Goal: Transaction & Acquisition: Purchase product/service

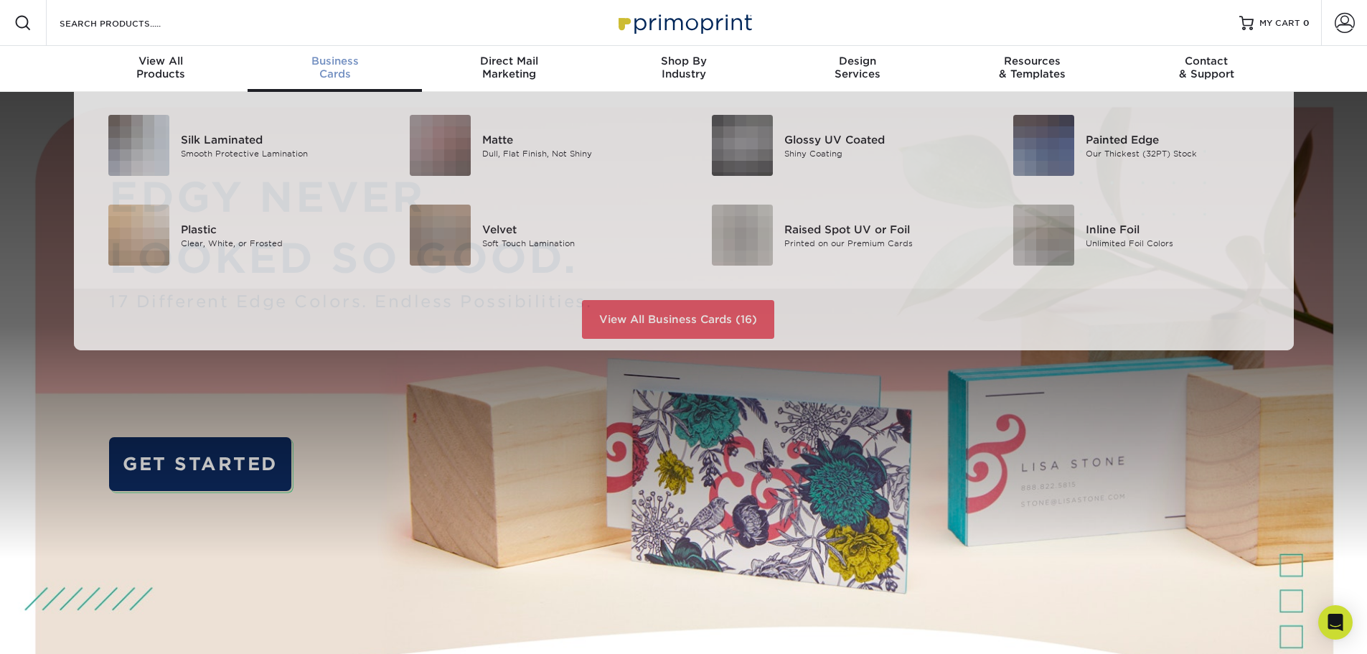
click at [334, 58] on span "Business" at bounding box center [335, 61] width 174 height 13
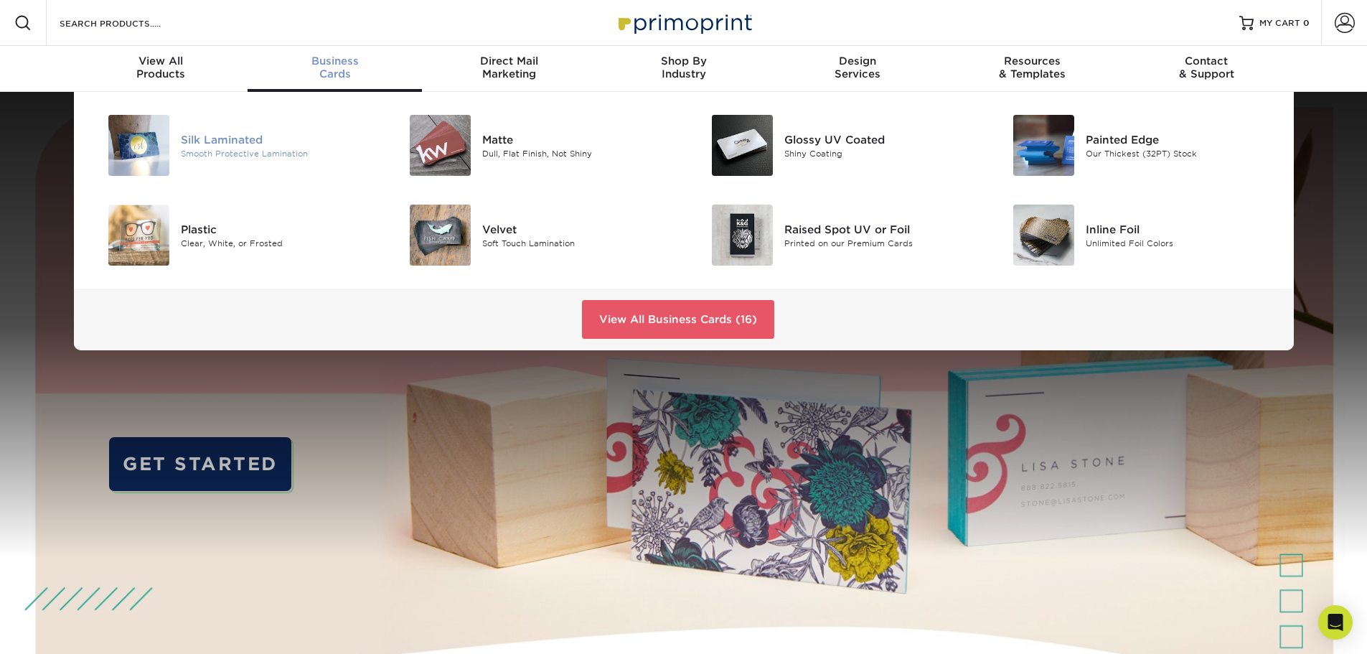
click at [263, 151] on div "Smooth Protective Lamination" at bounding box center [276, 153] width 190 height 12
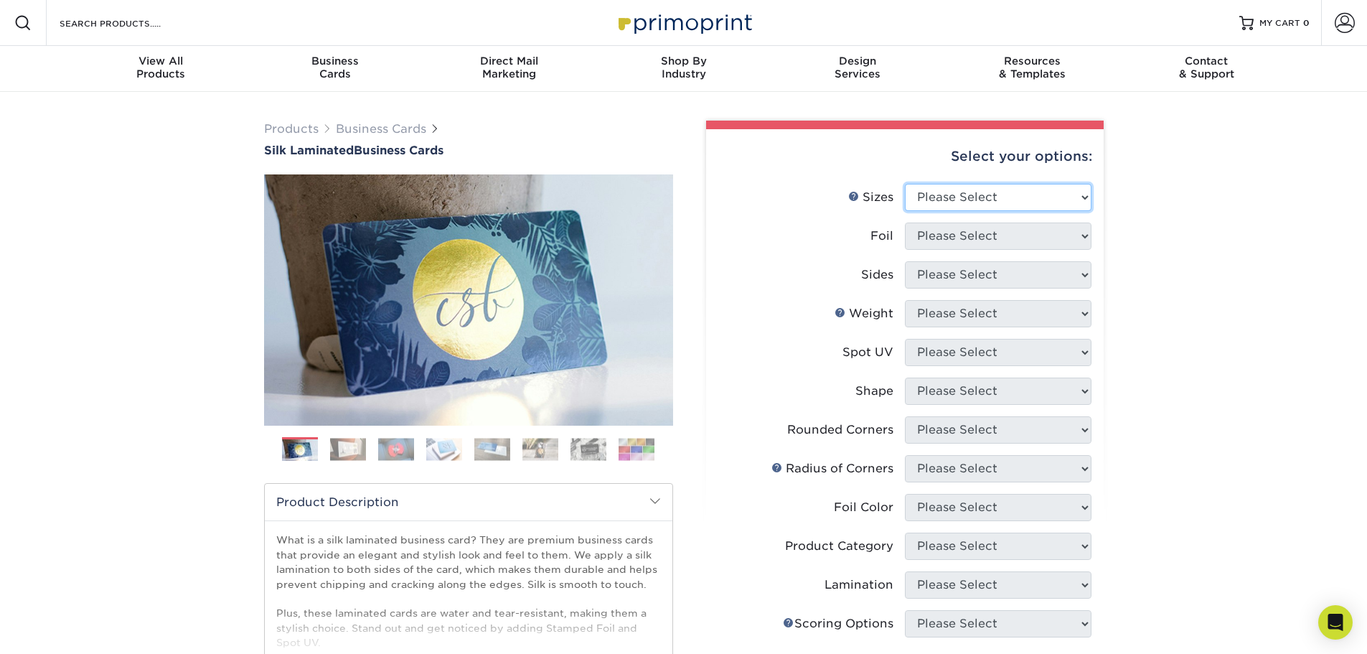
click at [971, 201] on select "Please Select 1.5" x 3.5" - Mini 1.75" x 3.5" - Mini 2" x 2" - Square 2" x 3" -…" at bounding box center [998, 197] width 187 height 27
click at [1036, 205] on select "Please Select 1.5" x 3.5" - Mini 1.75" x 3.5" - Mini 2" x 2" - Square 2" x 3" -…" at bounding box center [998, 197] width 187 height 27
select select "2.00x3.50"
click at [905, 184] on select "Please Select 1.5" x 3.5" - Mini 1.75" x 3.5" - Mini 2" x 2" - Square 2" x 3" -…" at bounding box center [998, 197] width 187 height 27
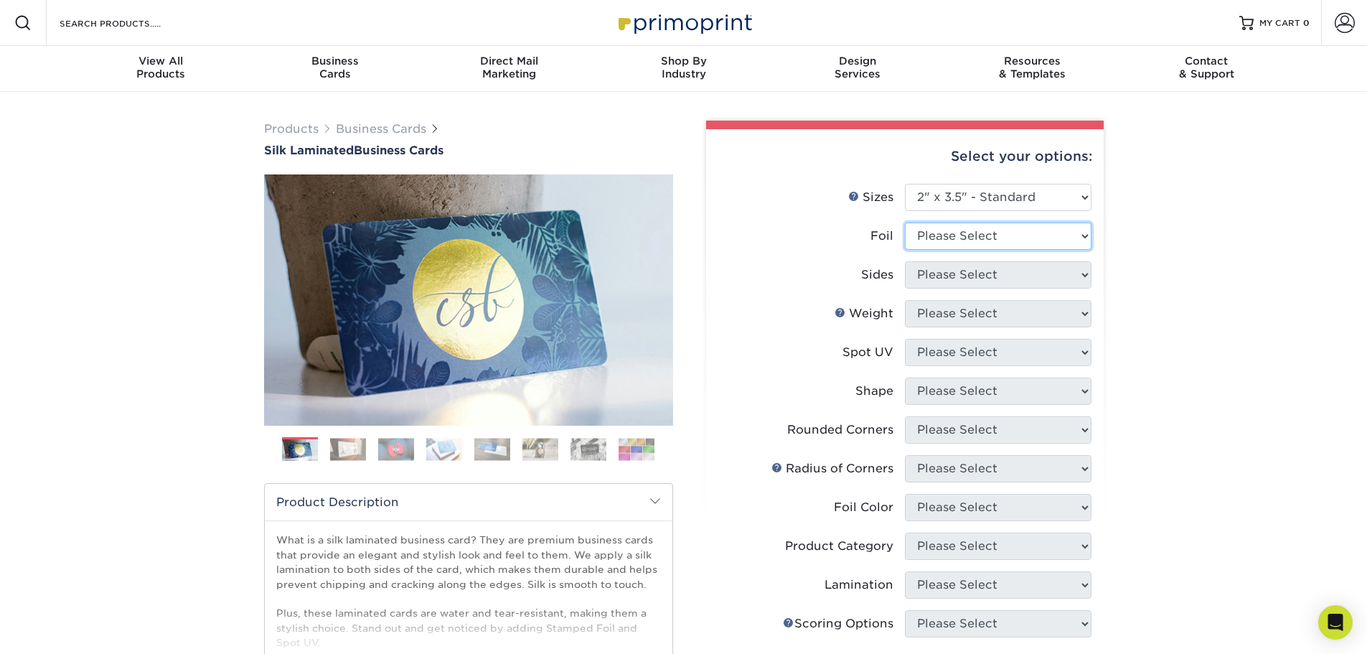
click at [1026, 236] on select "Please Select Yes No" at bounding box center [998, 235] width 187 height 27
select select "0"
click at [905, 222] on select "Please Select Yes No" at bounding box center [998, 235] width 187 height 27
click at [1007, 276] on select "Please Select Print Both Sides Print Front Only" at bounding box center [998, 274] width 187 height 27
click at [905, 261] on select "Please Select Print Both Sides Print Front Only" at bounding box center [998, 274] width 187 height 27
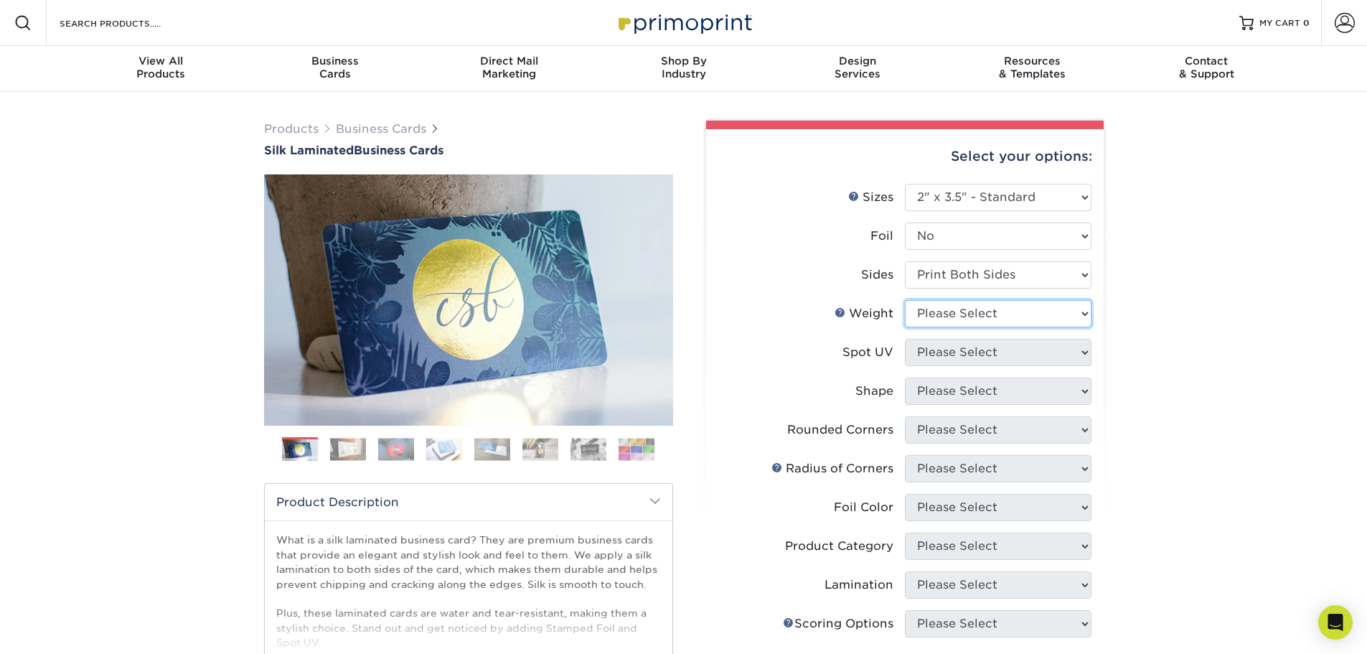
click at [991, 303] on select "Please Select 16PT" at bounding box center [998, 313] width 187 height 27
click at [985, 276] on select "Please Select Print Both Sides Print Front Only" at bounding box center [998, 274] width 187 height 27
select select "32d3c223-f82c-492b-b915-ba065a00862f"
click at [905, 261] on select "Please Select Print Both Sides Print Front Only" at bounding box center [998, 274] width 187 height 27
click at [973, 311] on select "Please Select 16PT" at bounding box center [998, 313] width 187 height 27
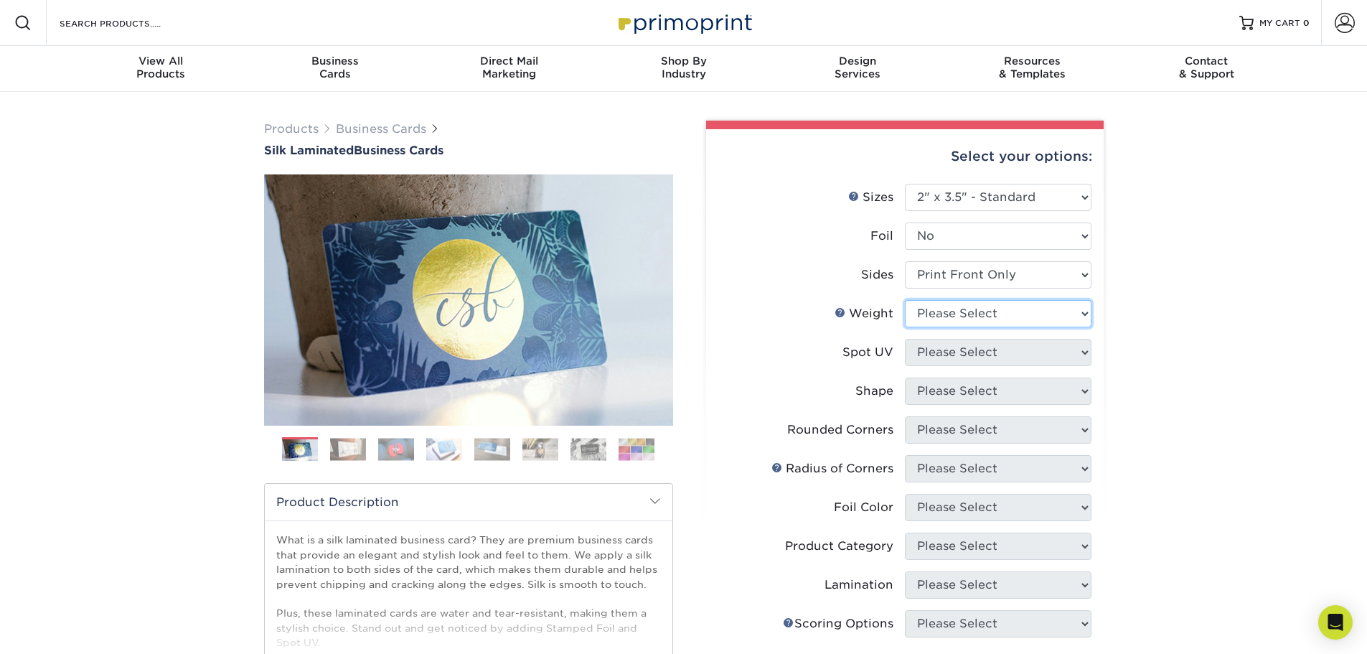
click at [973, 311] on select "Please Select 16PT" at bounding box center [998, 313] width 187 height 27
click at [1007, 236] on select "Please Select Yes No" at bounding box center [998, 235] width 187 height 27
select select "1"
click at [905, 222] on select "Please Select Yes No" at bounding box center [998, 235] width 187 height 27
click at [992, 264] on select "Please Select Print Both Sides - Foil Both Sides Print Both Sides - Foil Front …" at bounding box center [998, 274] width 187 height 27
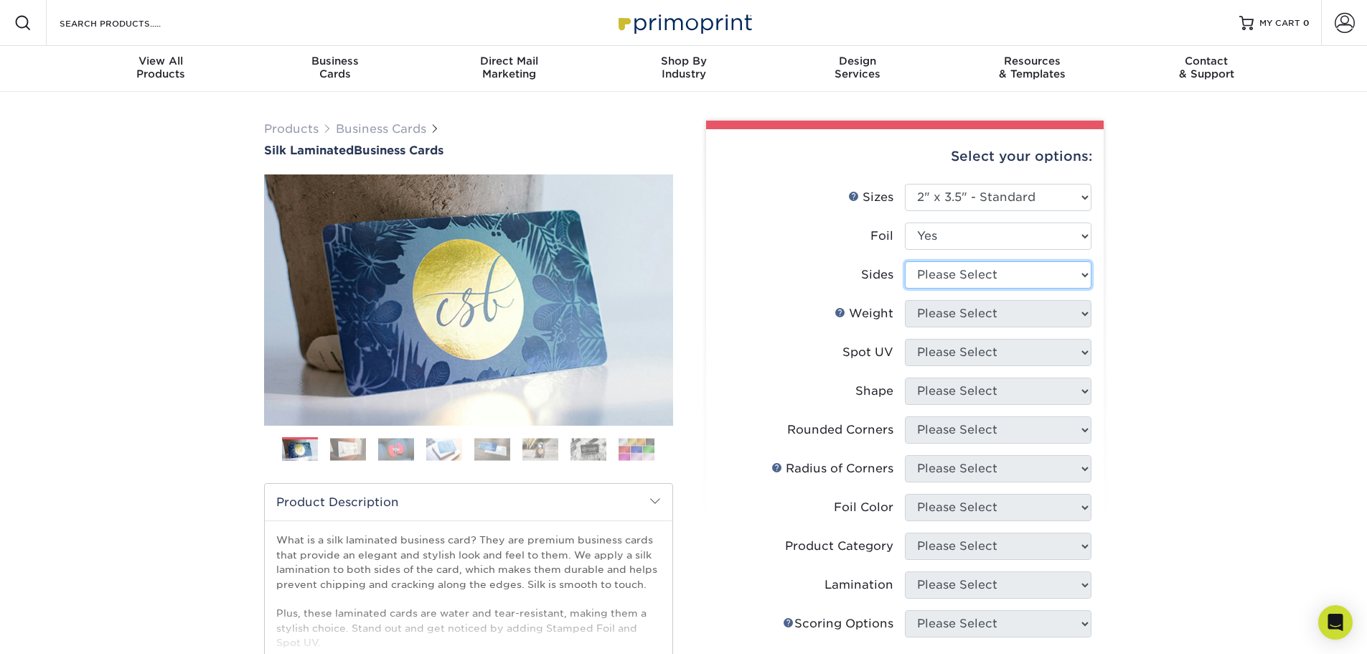
select select "34527644-b4fd-4ffb-9092-1318eefcd9d9"
click at [905, 261] on select "Please Select Print Both Sides - Foil Both Sides Print Both Sides - Foil Front …" at bounding box center [998, 274] width 187 height 27
click at [965, 311] on select "Please Select 16PT" at bounding box center [998, 313] width 187 height 27
click at [842, 310] on link "Weight Help" at bounding box center [840, 311] width 11 height 11
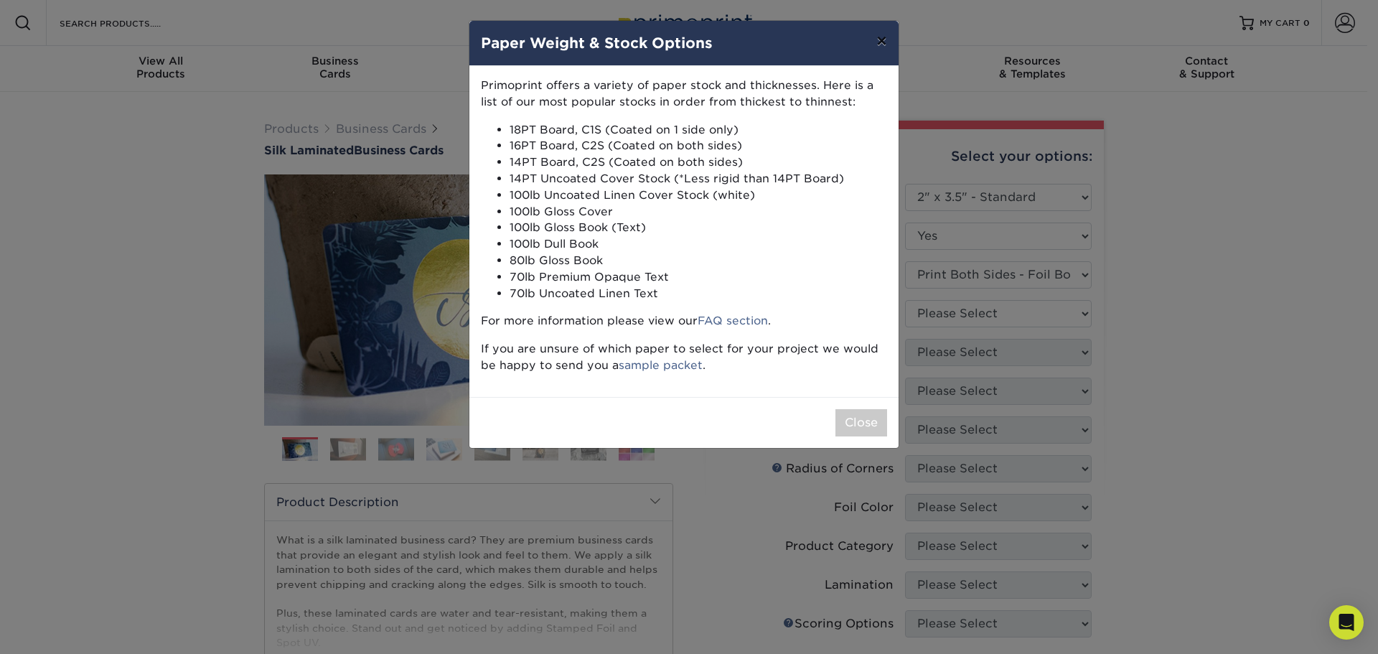
click at [881, 47] on button "×" at bounding box center [881, 41] width 33 height 40
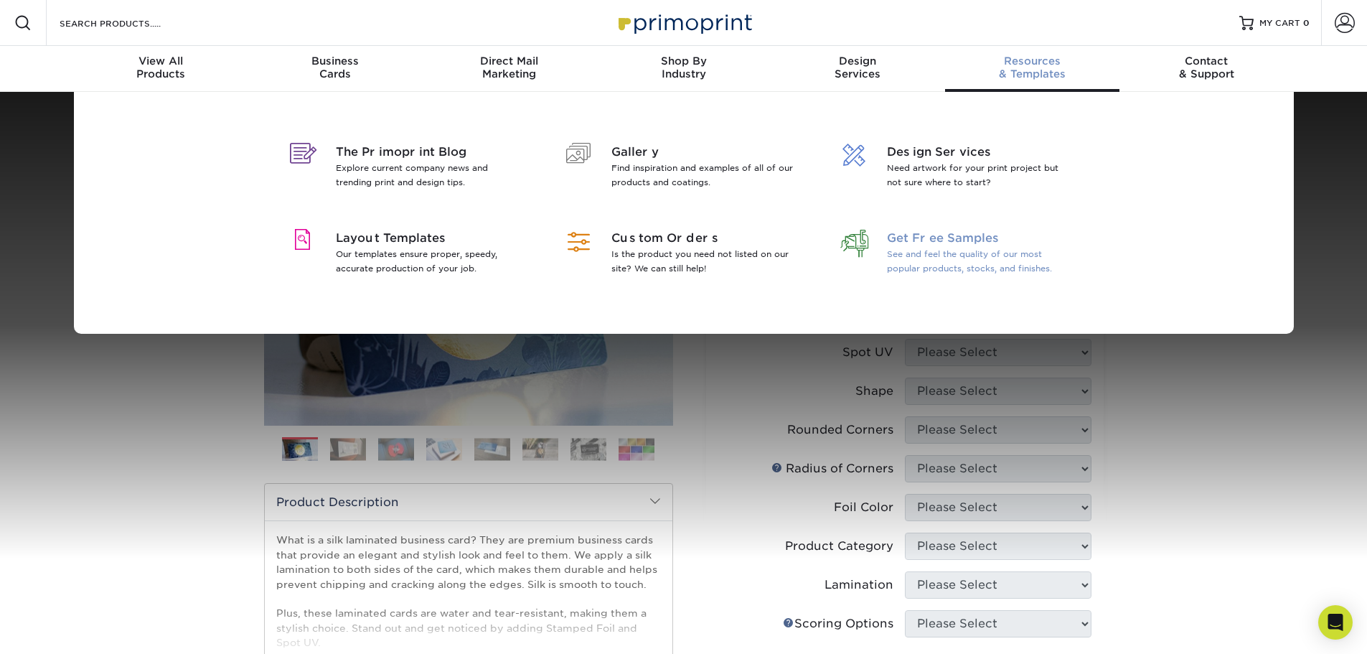
click at [924, 245] on span "Get Free Samples" at bounding box center [980, 238] width 186 height 17
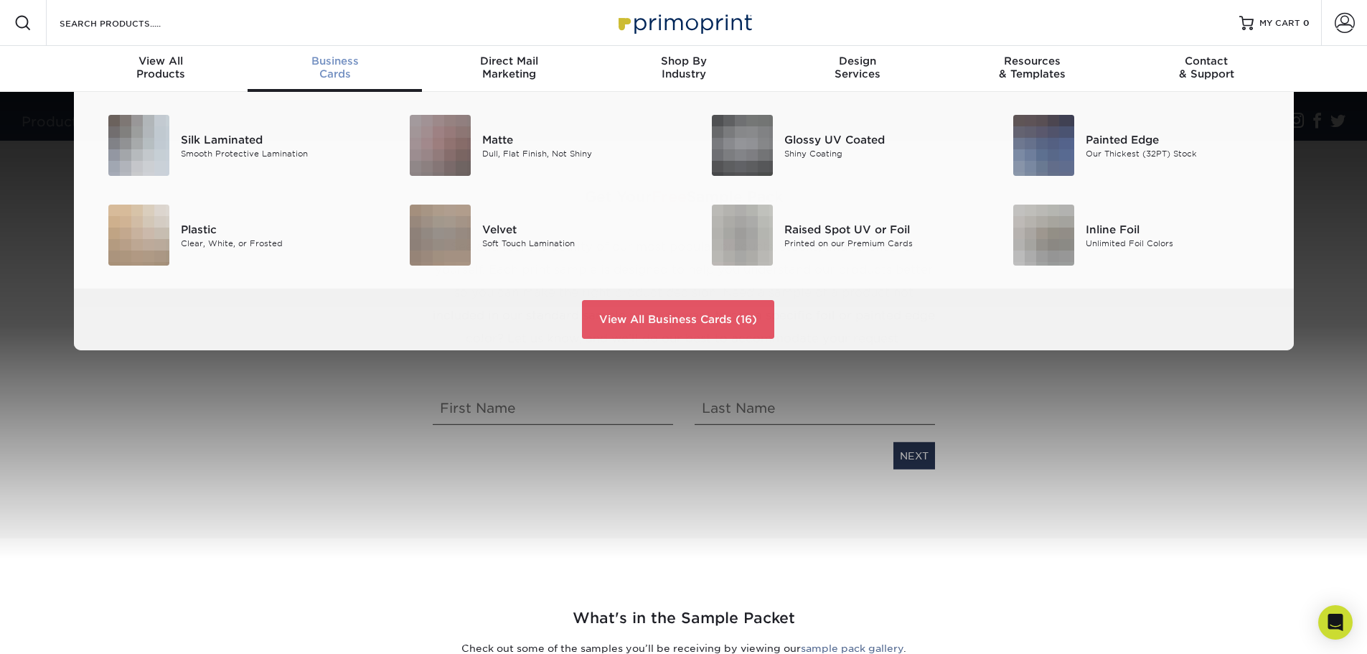
click at [340, 64] on span "Business" at bounding box center [335, 61] width 174 height 13
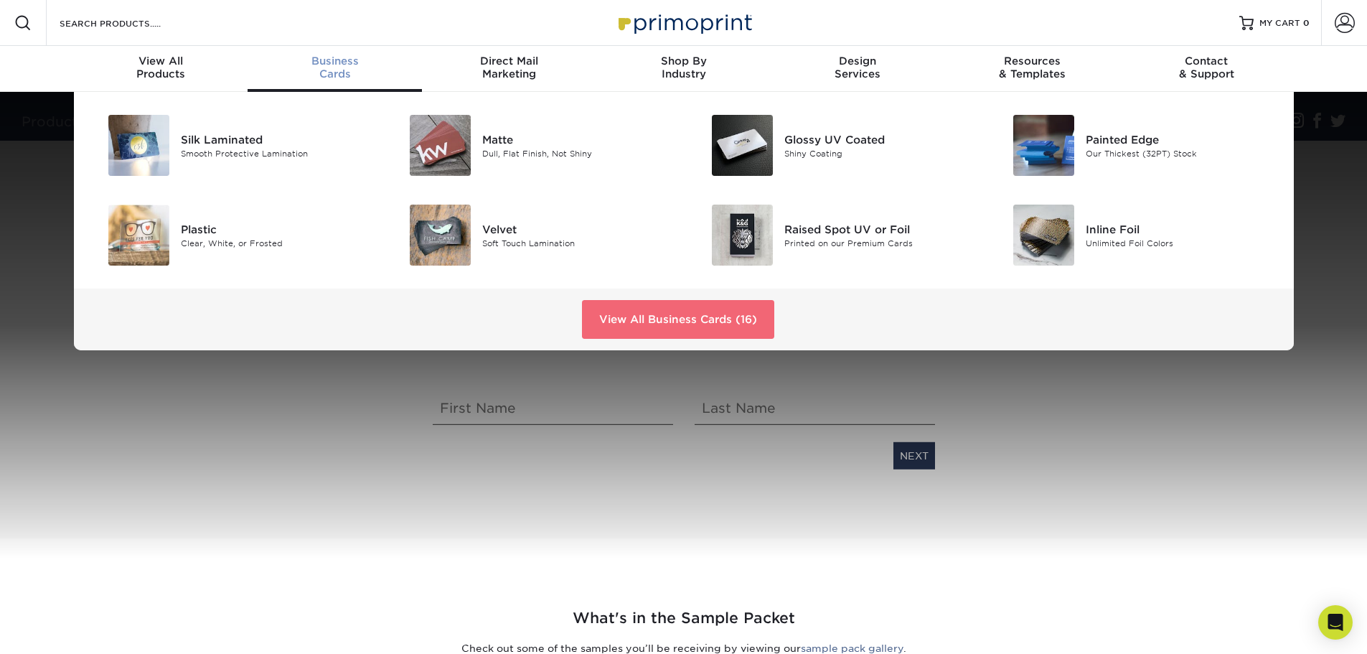
click at [637, 317] on link "View All Business Cards (16)" at bounding box center [678, 319] width 192 height 39
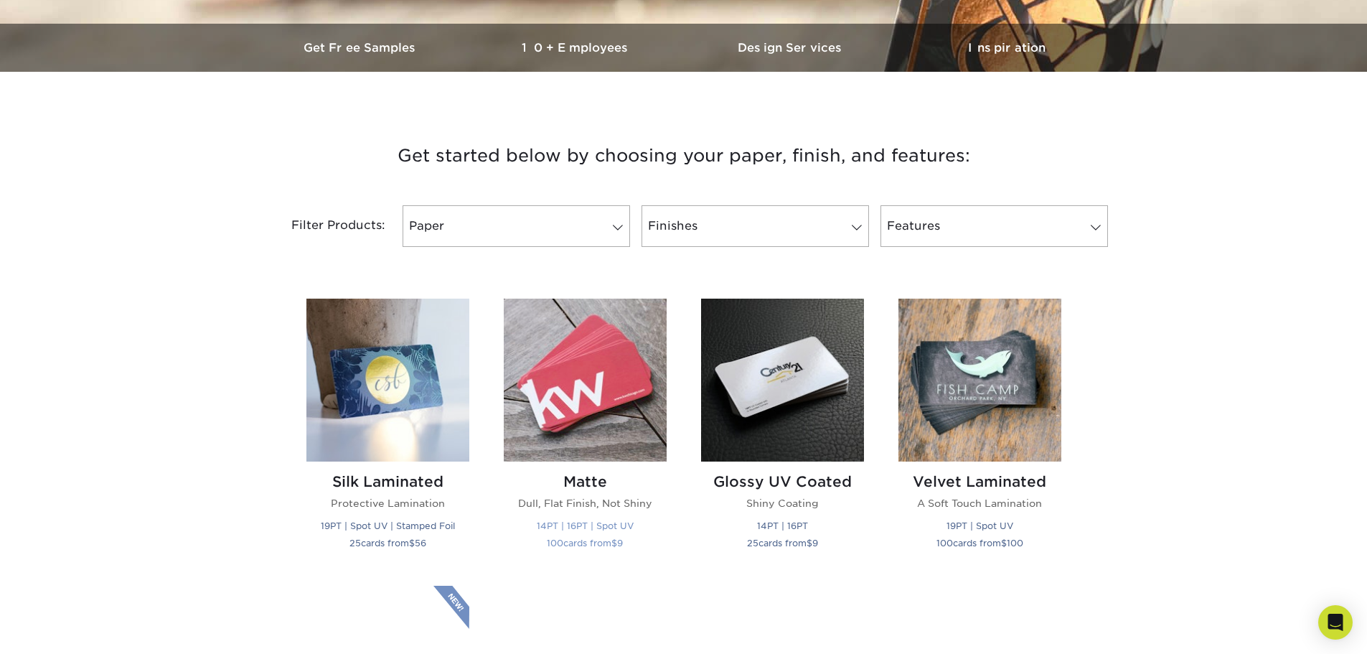
scroll to position [431, 0]
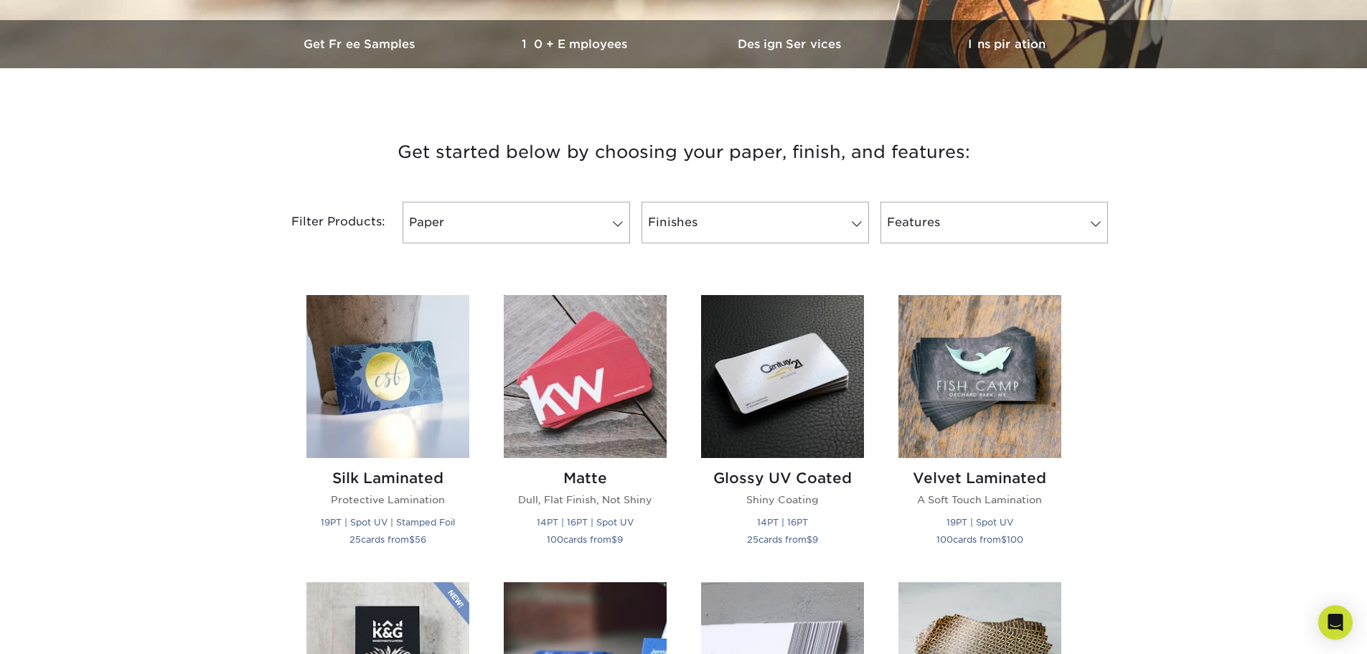
click at [623, 195] on div "Filter Products: Paper Filter by "Paper Type" 100LB 14PT 16PT 18PT 19PT 30% Rec…" at bounding box center [683, 230] width 861 height 93
click at [615, 215] on link "Paper" at bounding box center [517, 223] width 228 height 42
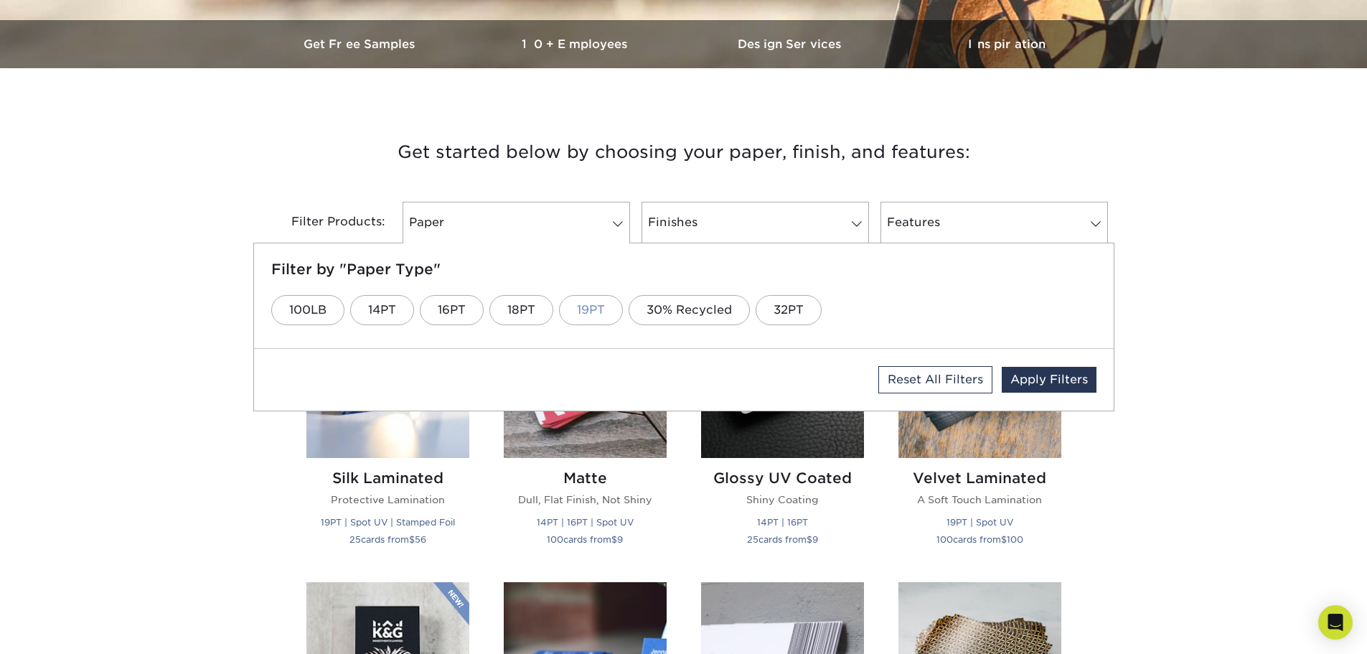
click at [586, 309] on link "19PT" at bounding box center [591, 310] width 64 height 30
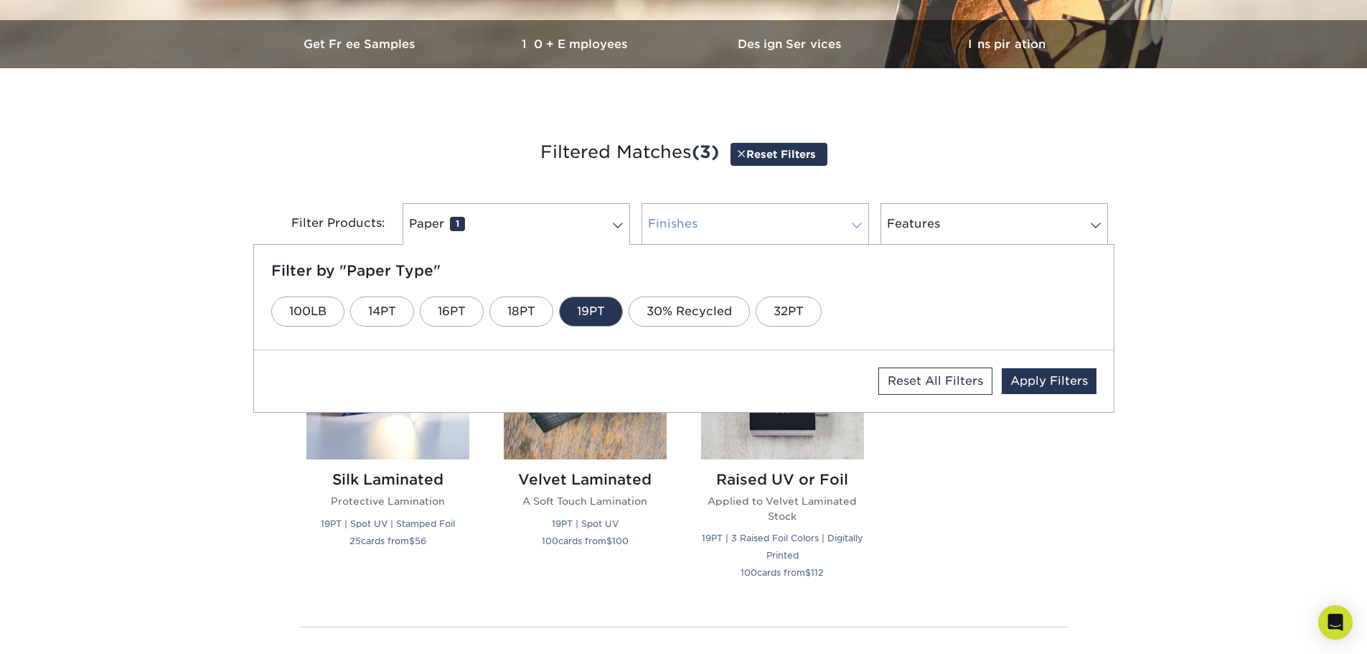
click at [786, 220] on link "Finishes 0" at bounding box center [756, 224] width 228 height 42
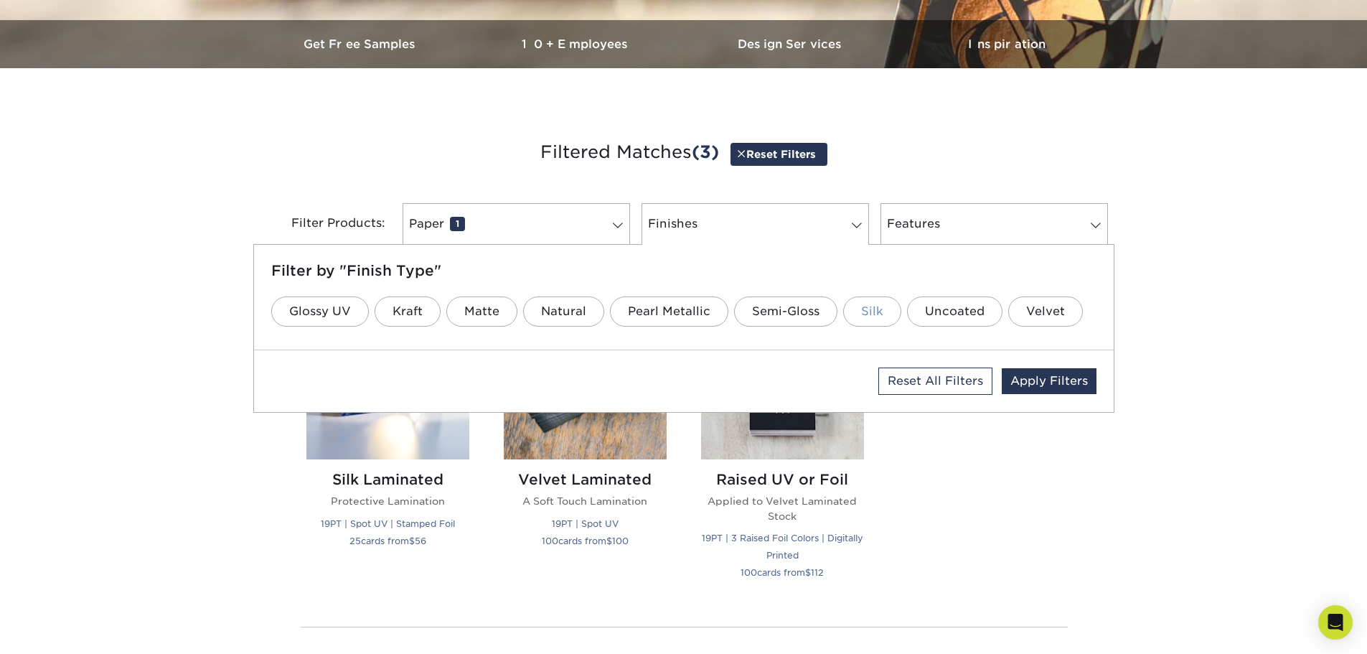
click at [851, 308] on link "Silk" at bounding box center [872, 311] width 58 height 30
click at [1175, 215] on div "Get started below by choosing your paper, finish, and features: Filtered Matche…" at bounding box center [683, 442] width 1367 height 678
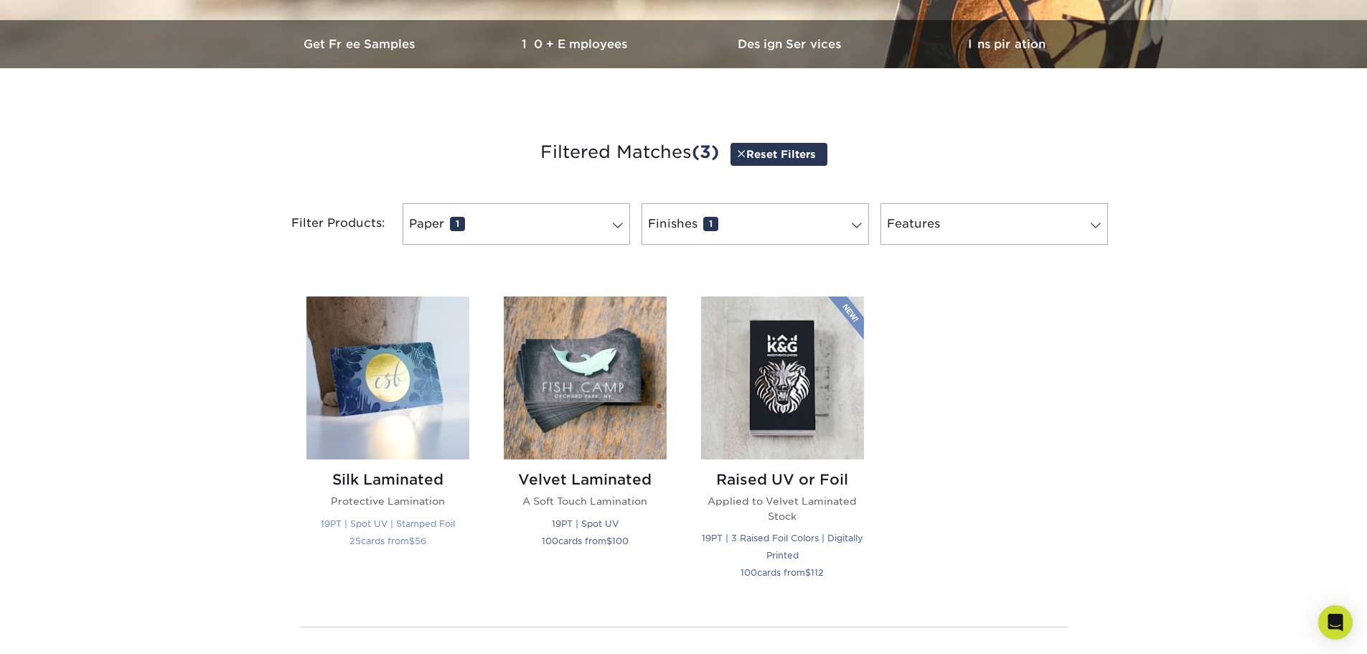
click at [324, 526] on small "19PT | Spot UV | Stamped Foil" at bounding box center [388, 523] width 134 height 11
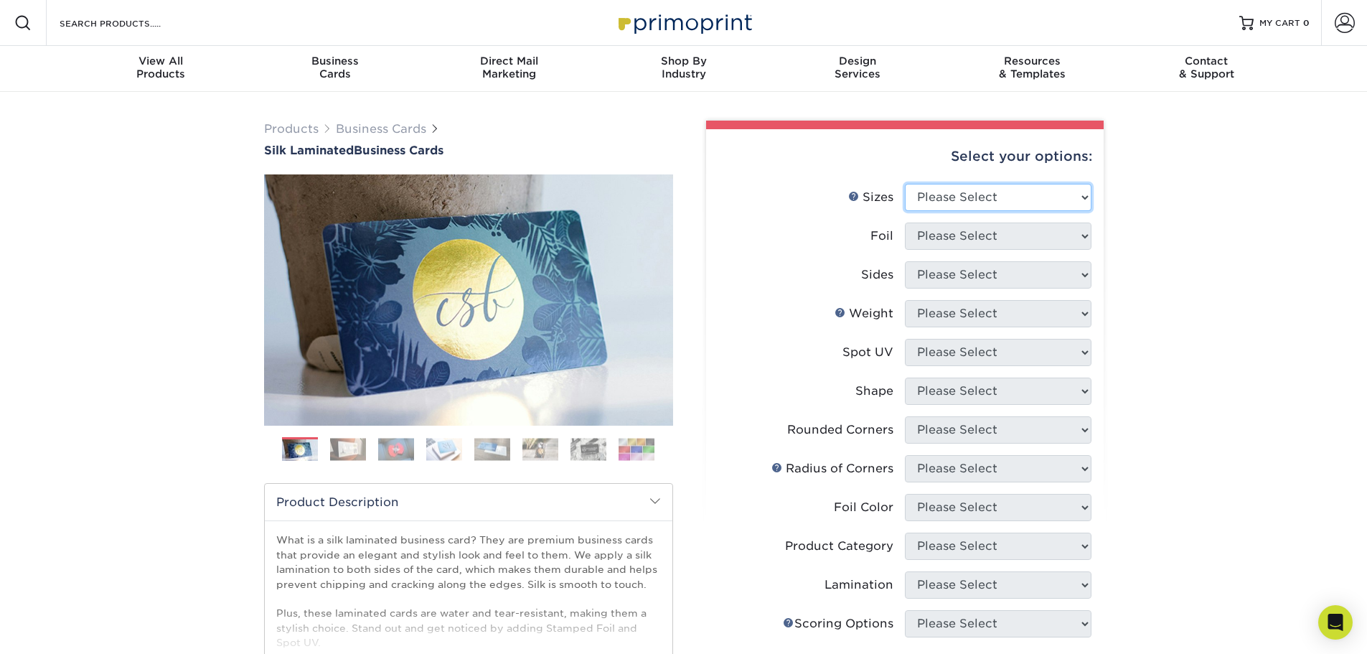
click at [981, 197] on select "Please Select 1.5" x 3.5" - Mini 1.75" x 3.5" - Mini 2" x 2" - Square 2" x 3" -…" at bounding box center [998, 197] width 187 height 27
select select "2.00x3.50"
click at [905, 184] on select "Please Select 1.5" x 3.5" - Mini 1.75" x 3.5" - Mini 2" x 2" - Square 2" x 3" -…" at bounding box center [998, 197] width 187 height 27
click at [968, 238] on select "Please Select Yes No" at bounding box center [998, 235] width 187 height 27
select select "0"
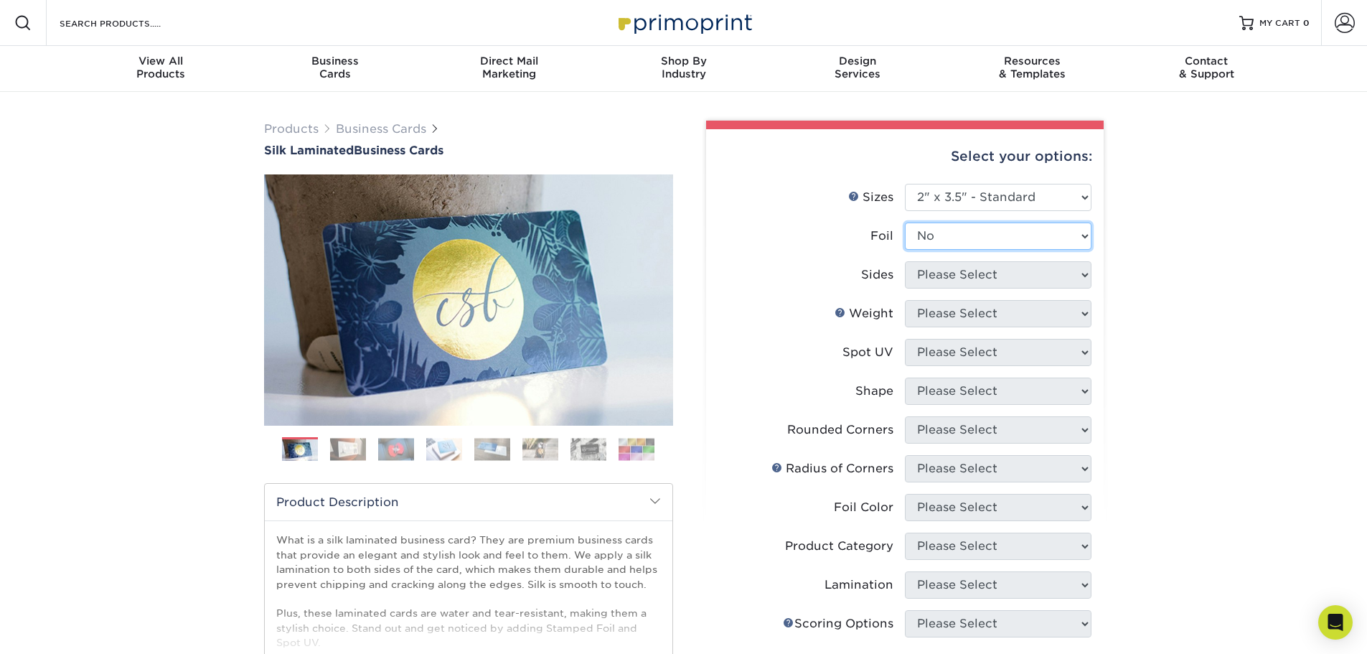
click at [905, 222] on select "Please Select Yes No" at bounding box center [998, 235] width 187 height 27
click at [955, 274] on select "Please Select Print Both Sides Print Front Only" at bounding box center [998, 274] width 187 height 27
select select "13abbda7-1d64-4f25-8bb2-c179b224825d"
click at [905, 261] on select "Please Select Print Both Sides Print Front Only" at bounding box center [998, 274] width 187 height 27
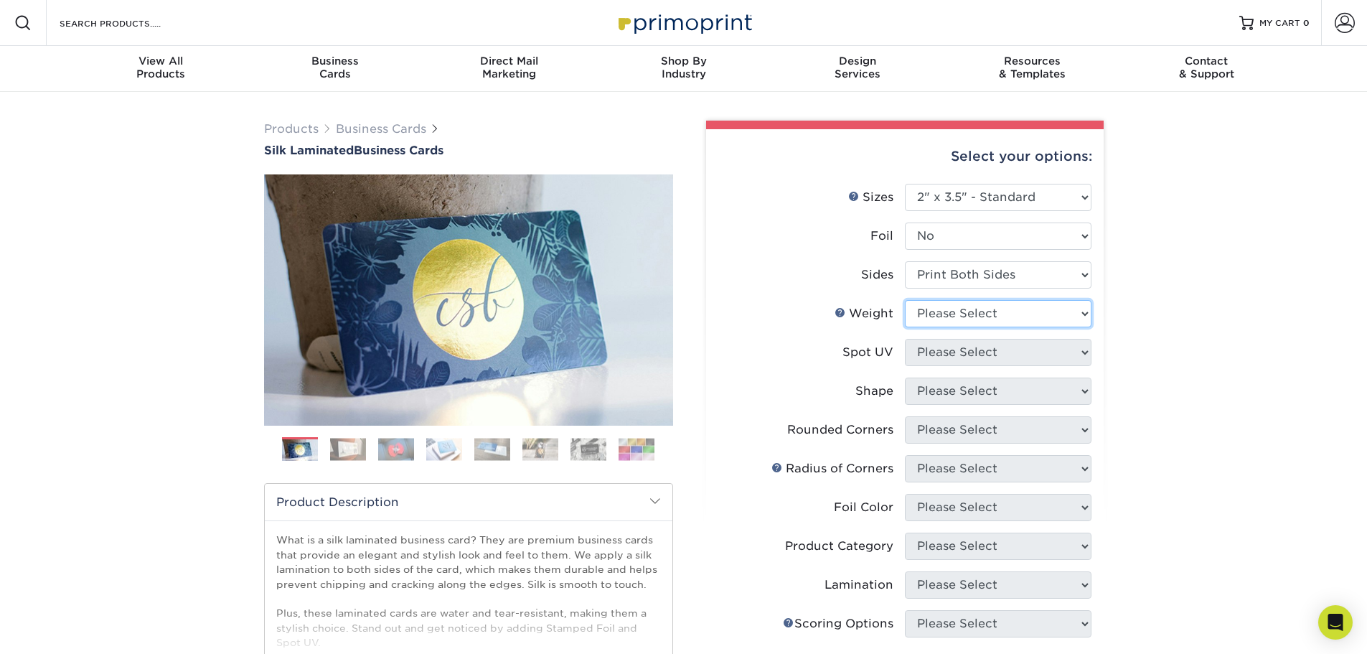
click at [937, 301] on select "Please Select 16PT" at bounding box center [998, 313] width 187 height 27
click at [842, 298] on li "Sides Please Select Print Both Sides Print Front Only" at bounding box center [904, 280] width 373 height 39
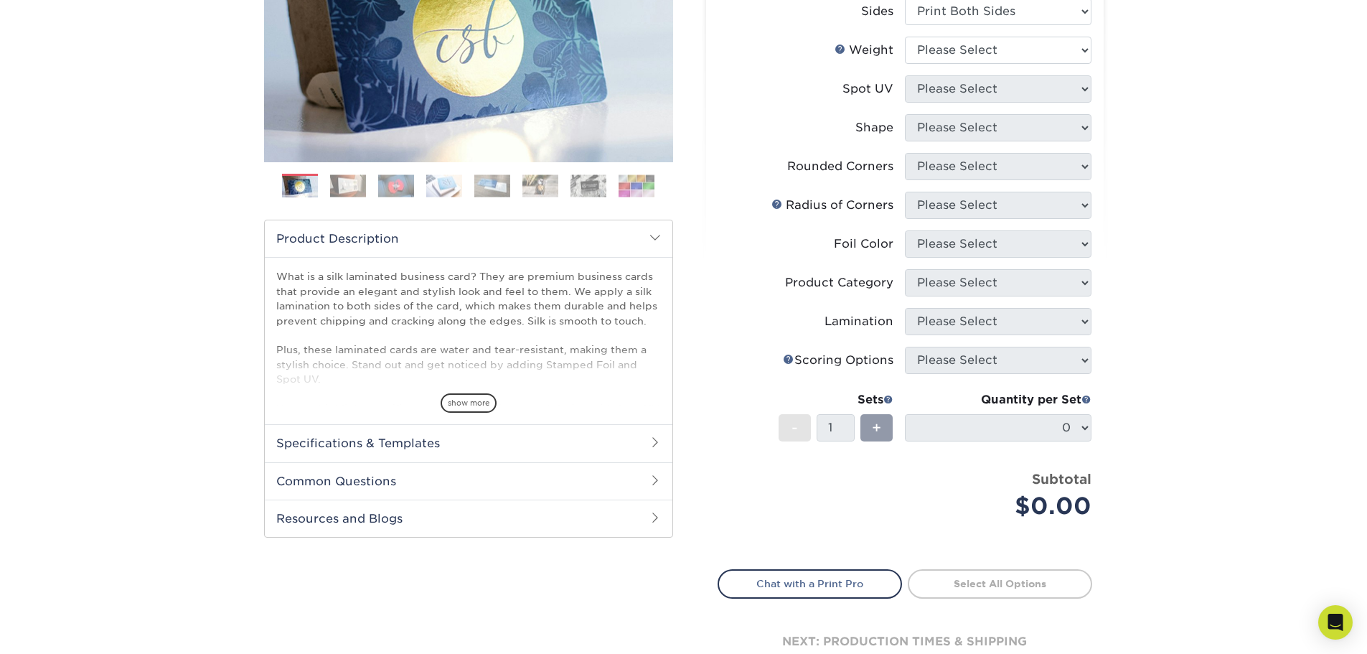
scroll to position [287, 0]
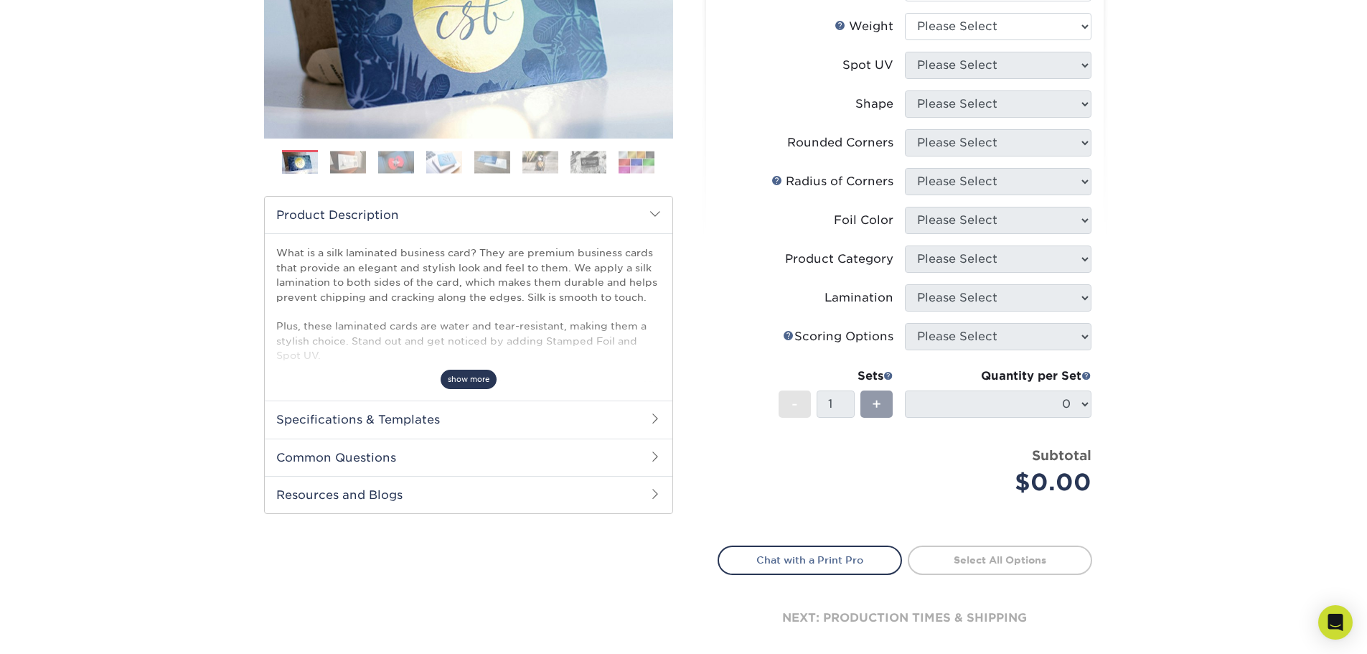
click at [452, 383] on span "show more" at bounding box center [469, 379] width 56 height 19
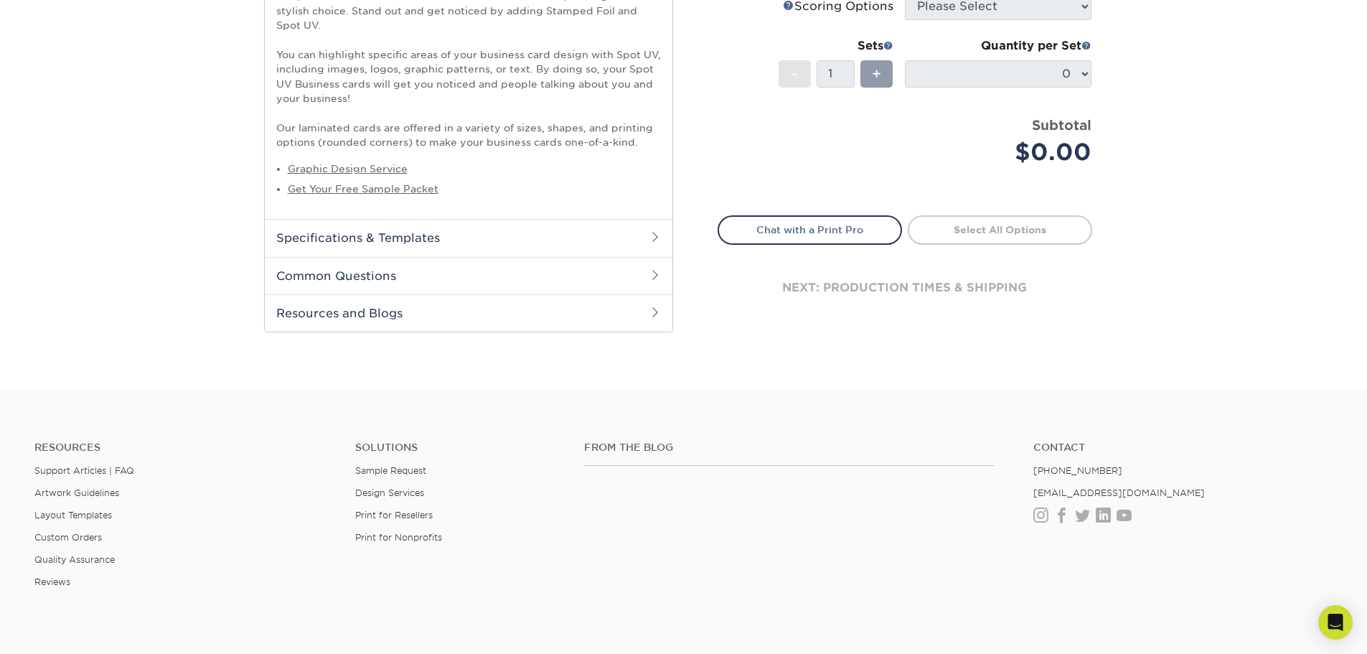
scroll to position [646, 0]
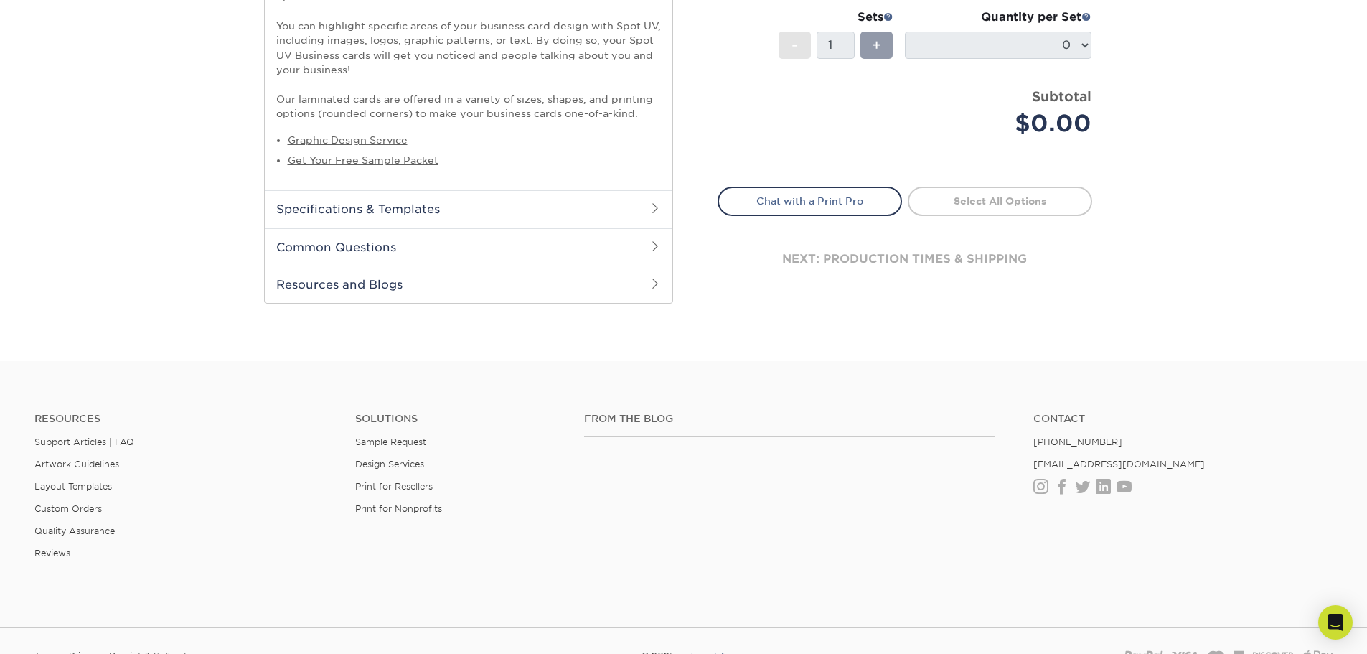
click at [443, 214] on h2 "Specifications & Templates" at bounding box center [469, 208] width 408 height 37
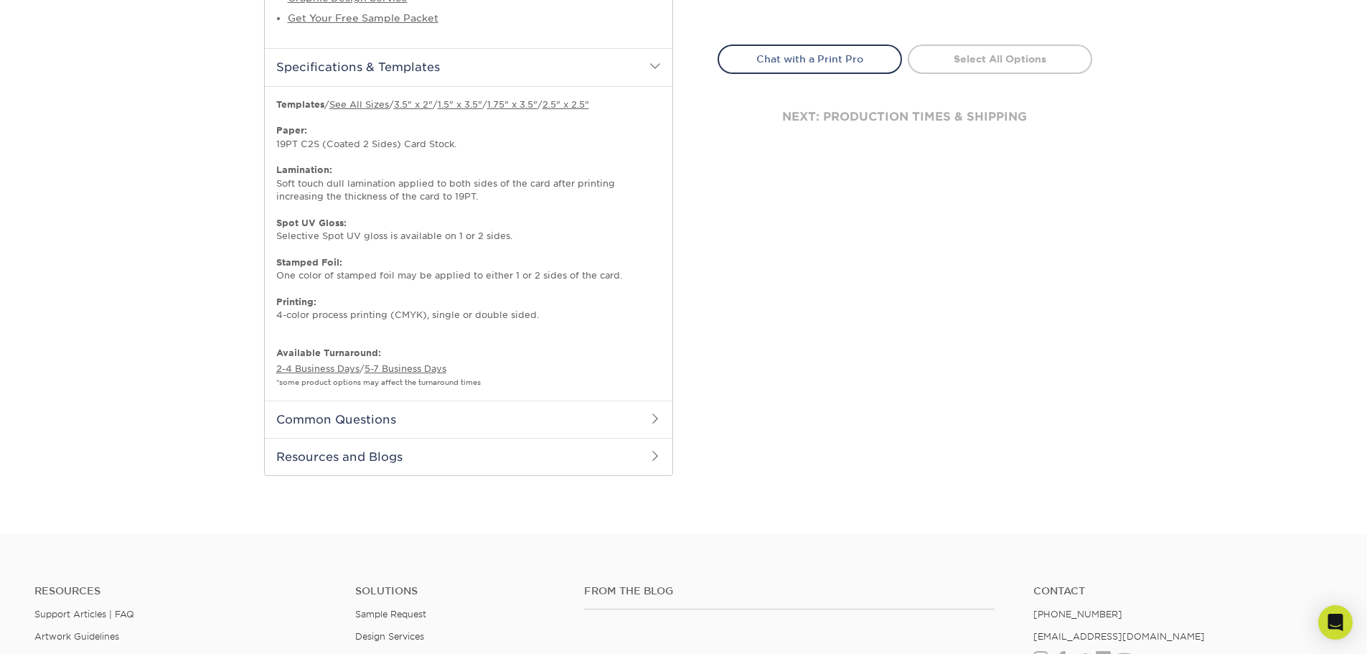
scroll to position [789, 0]
click at [357, 412] on h2 "Common Questions" at bounding box center [469, 417] width 408 height 37
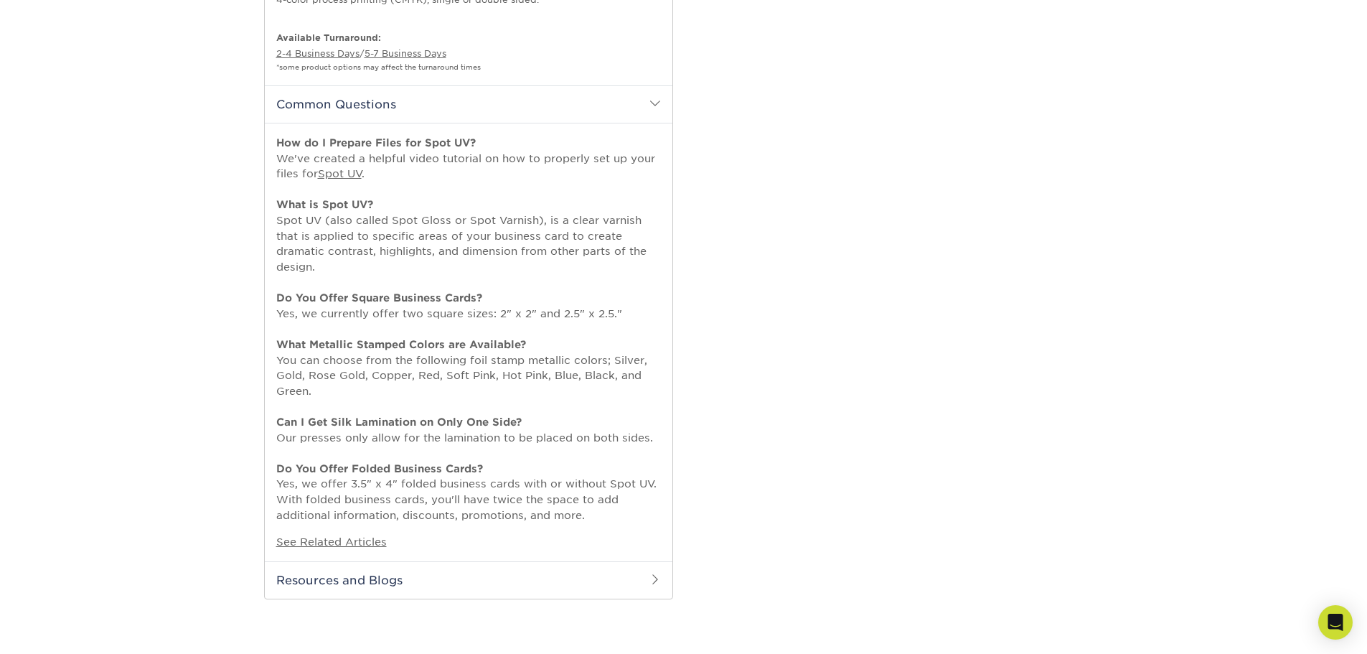
scroll to position [1148, 0]
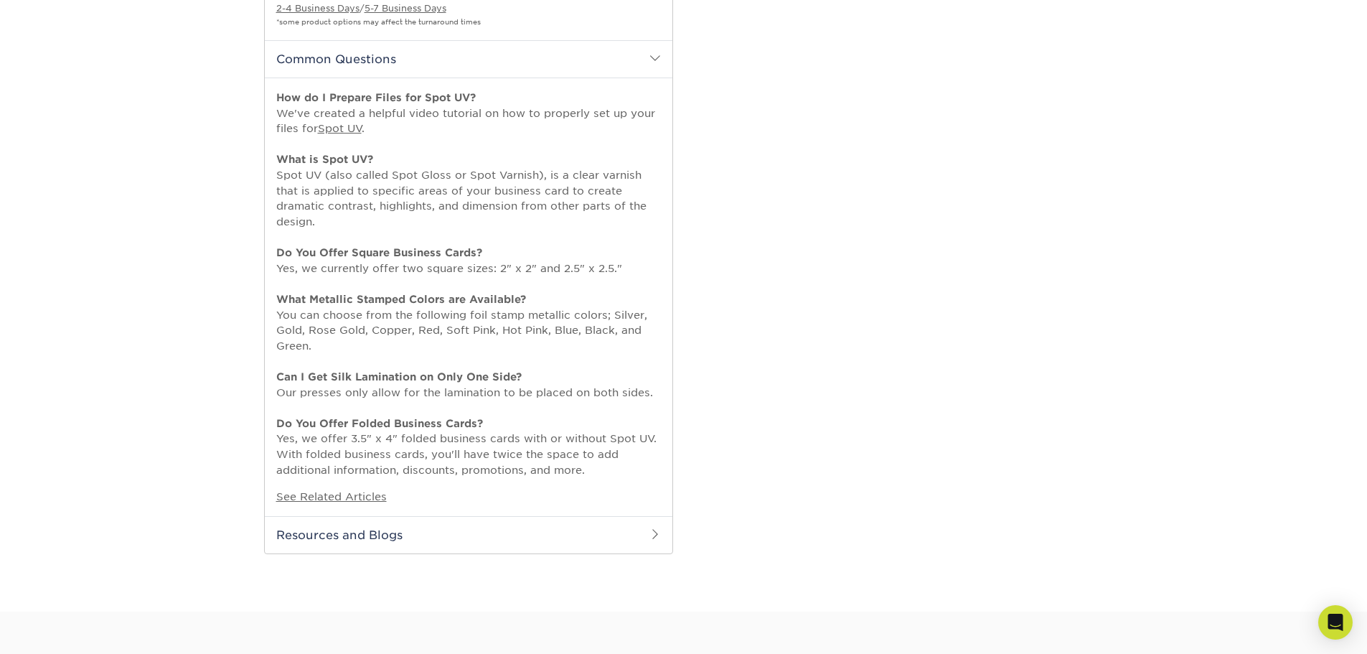
click at [382, 536] on h2 "Resources and Blogs" at bounding box center [469, 534] width 408 height 37
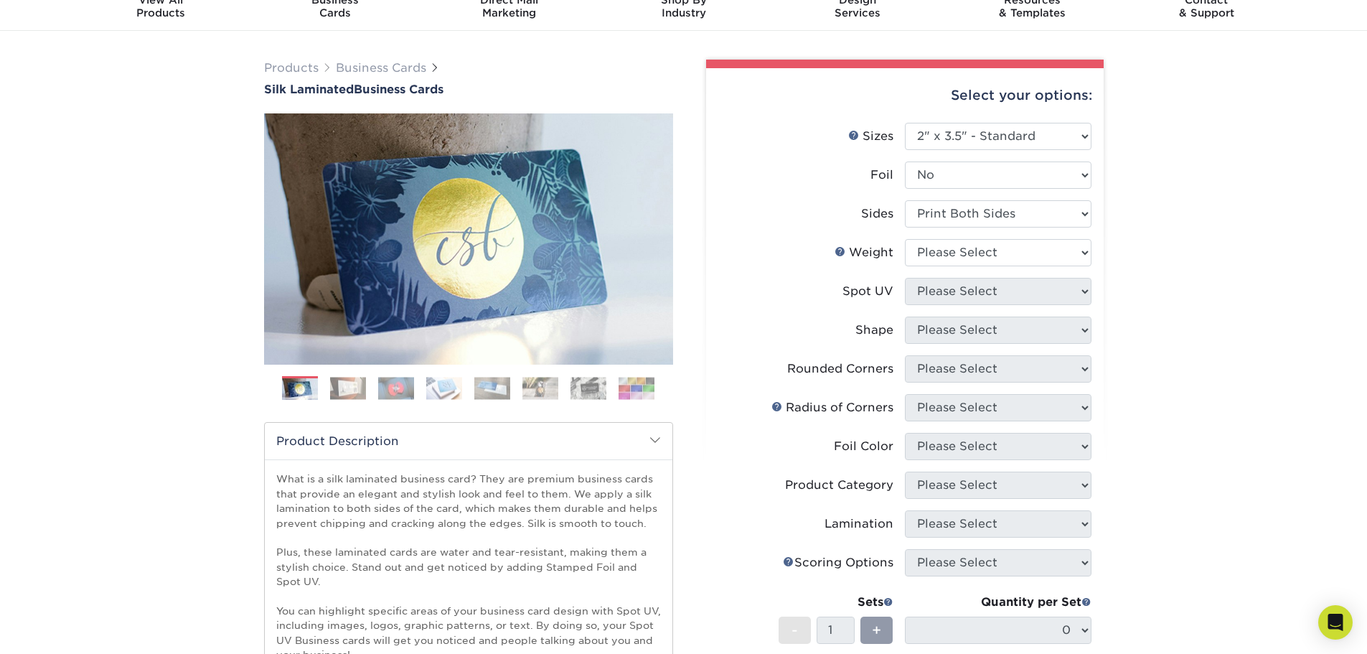
scroll to position [0, 0]
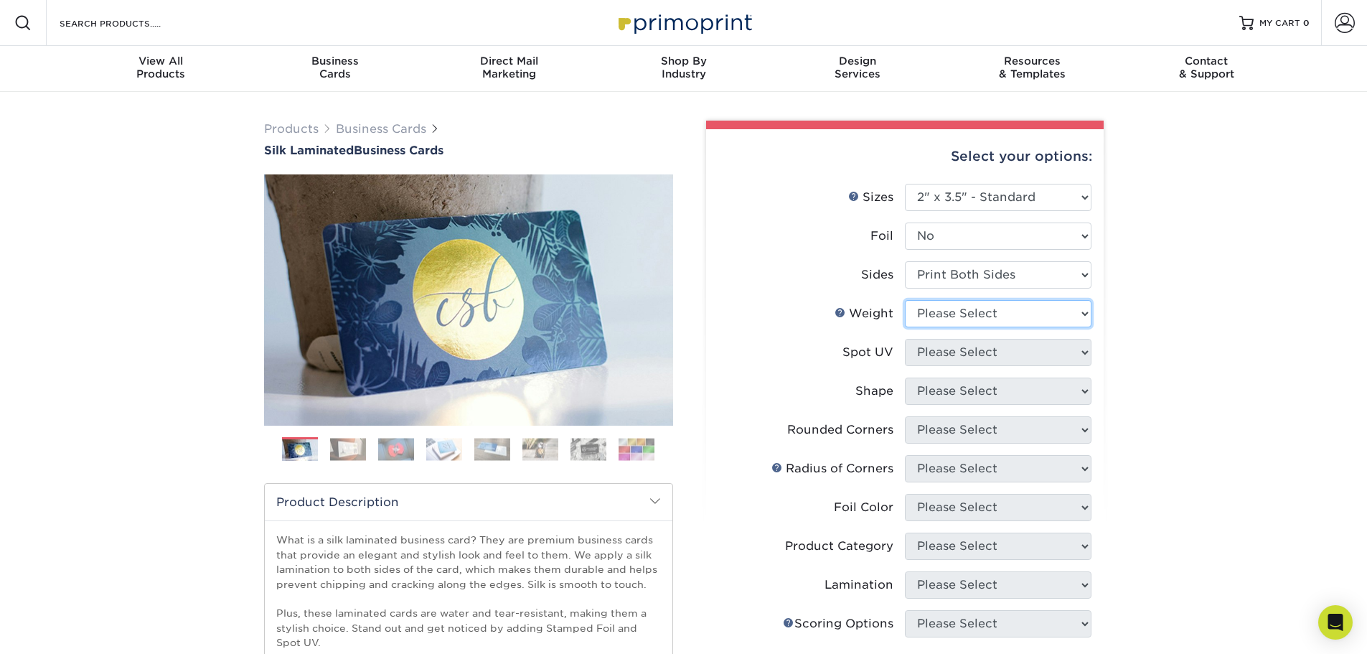
click at [1002, 312] on select "Please Select 16PT" at bounding box center [998, 313] width 187 height 27
select select "16PT"
click at [905, 300] on select "Please Select 16PT" at bounding box center [998, 313] width 187 height 27
click at [975, 354] on select "Please Select No Spot UV Front and Back (Both Sides) Front Only Back Only" at bounding box center [998, 352] width 187 height 27
select select "1"
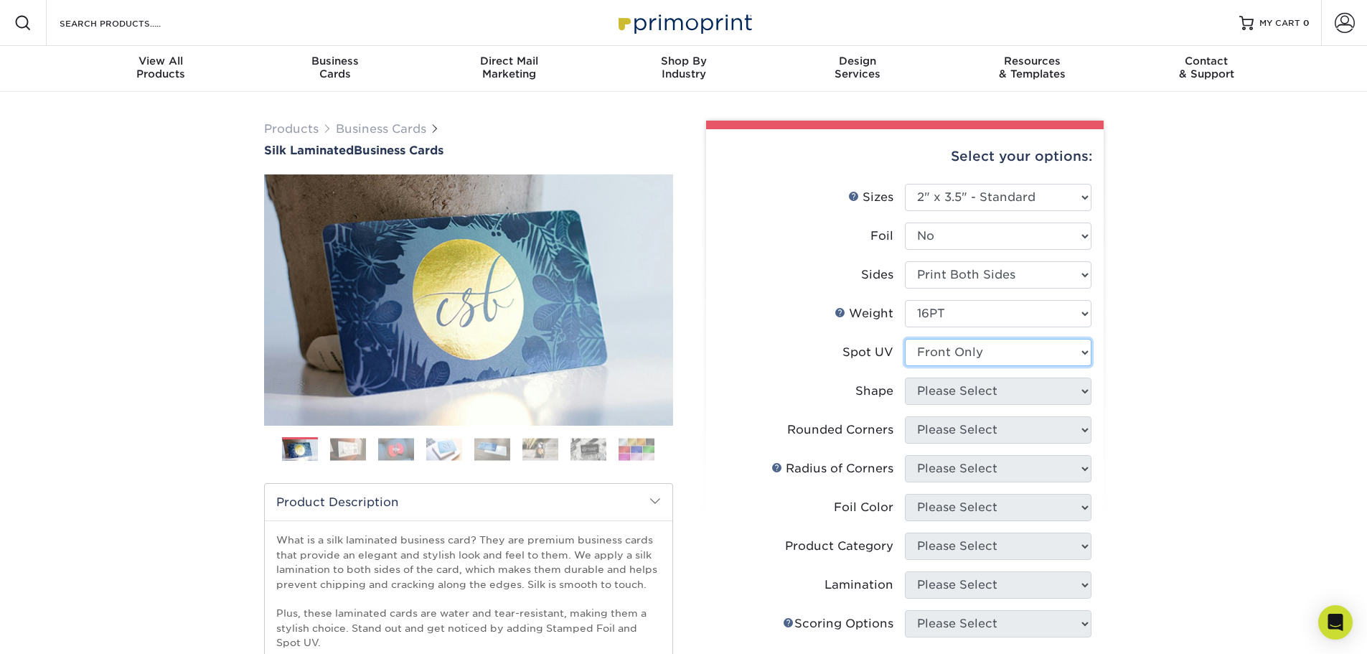
click at [905, 339] on select "Please Select No Spot UV Front and Back (Both Sides) Front Only Back Only" at bounding box center [998, 352] width 187 height 27
click at [1000, 392] on select "Please Select Standard" at bounding box center [998, 391] width 187 height 27
select select "standard"
click at [905, 378] on select "Please Select Standard" at bounding box center [998, 391] width 187 height 27
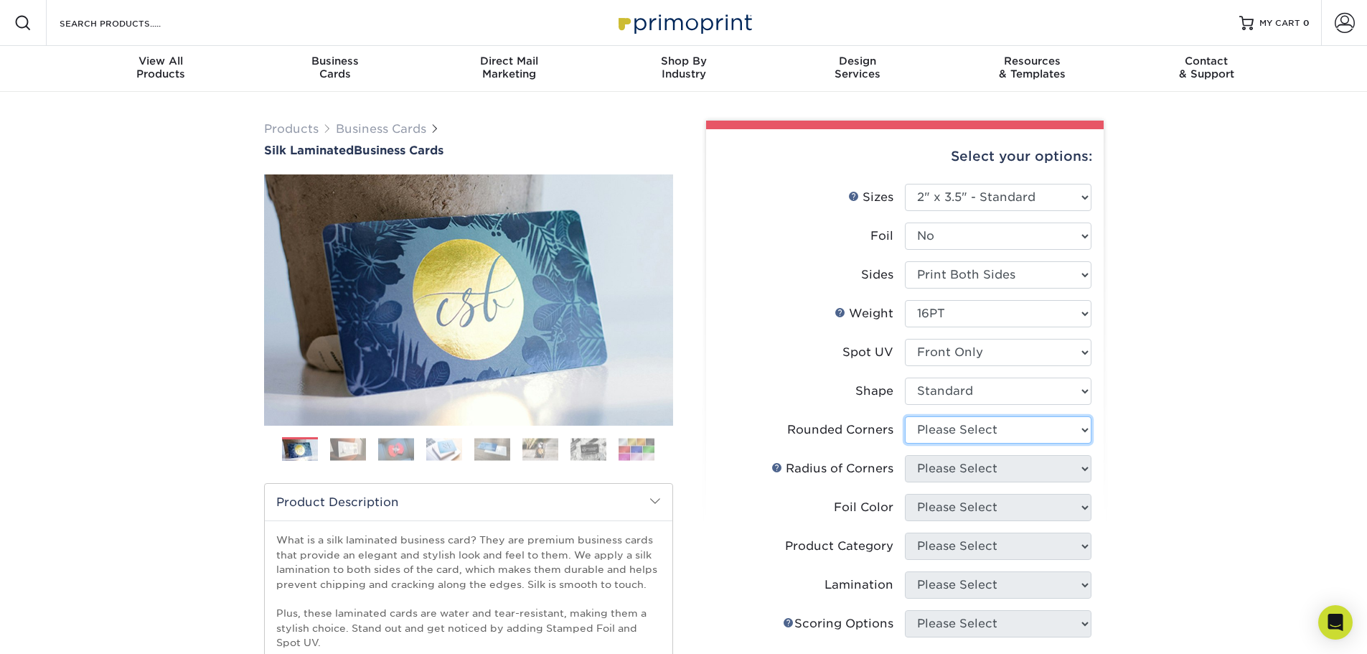
click at [983, 431] on select "Please Select Yes - Round 2 Corners Yes - Round 4 Corners No" at bounding box center [998, 429] width 187 height 27
select select "0"
click at [905, 416] on select "Please Select Yes - Round 2 Corners Yes - Round 4 Corners No" at bounding box center [998, 429] width 187 height 27
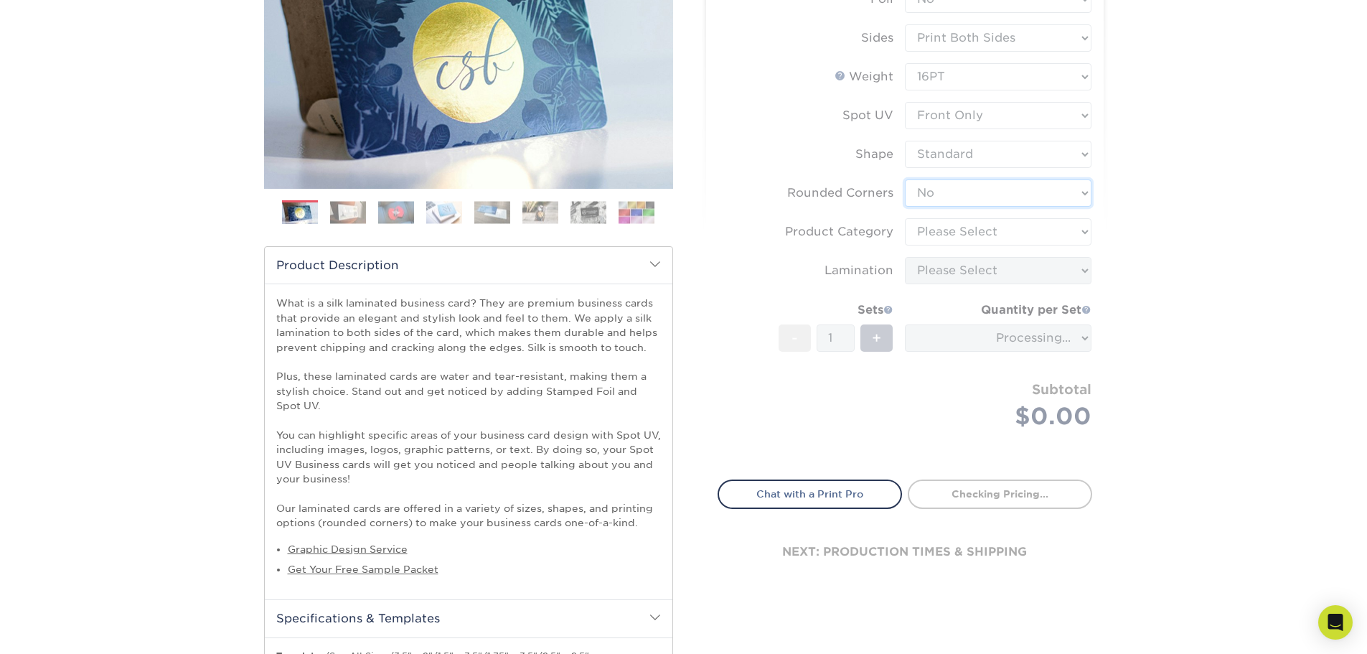
scroll to position [287, 0]
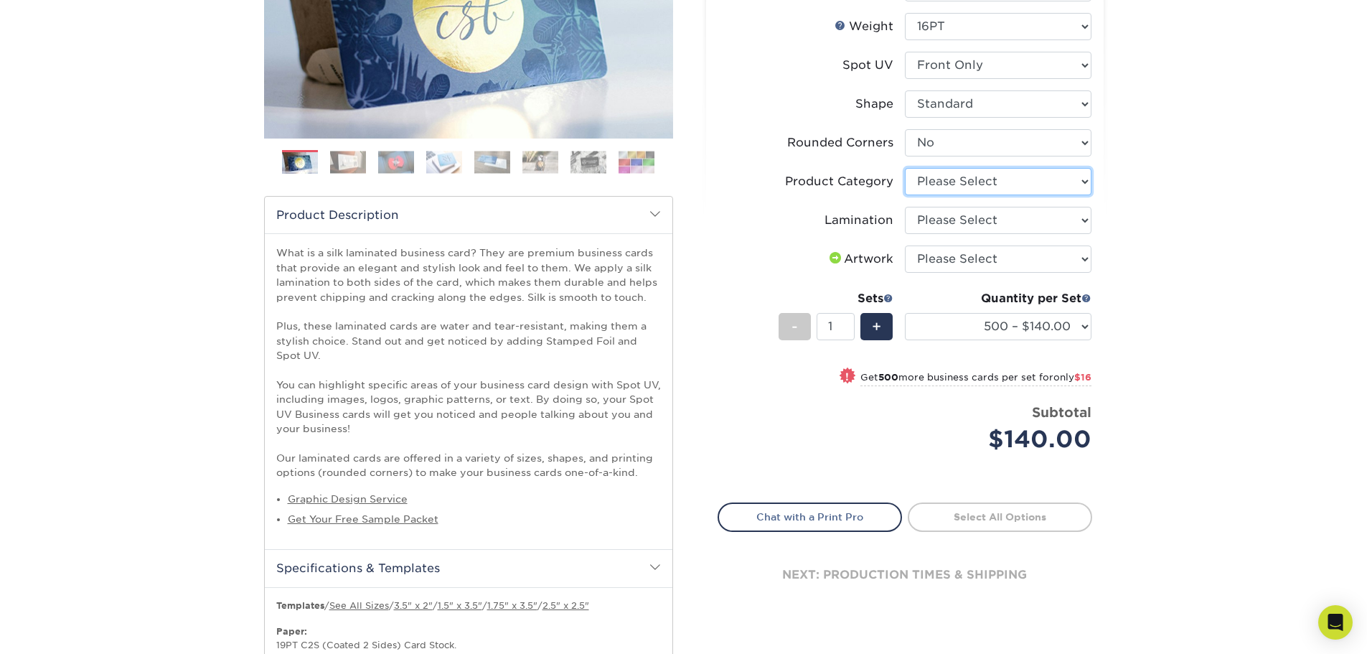
click at [1067, 184] on select "Please Select Business Cards" at bounding box center [998, 181] width 187 height 27
select select "3b5148f1-0588-4f88-a218-97bcfdce65c1"
click at [905, 168] on select "Please Select Business Cards" at bounding box center [998, 181] width 187 height 27
click at [993, 220] on select "Please Select Silk" at bounding box center [998, 220] width 187 height 27
select select "ccacb42f-45f7-42d3-bbd3-7c8421cf37f0"
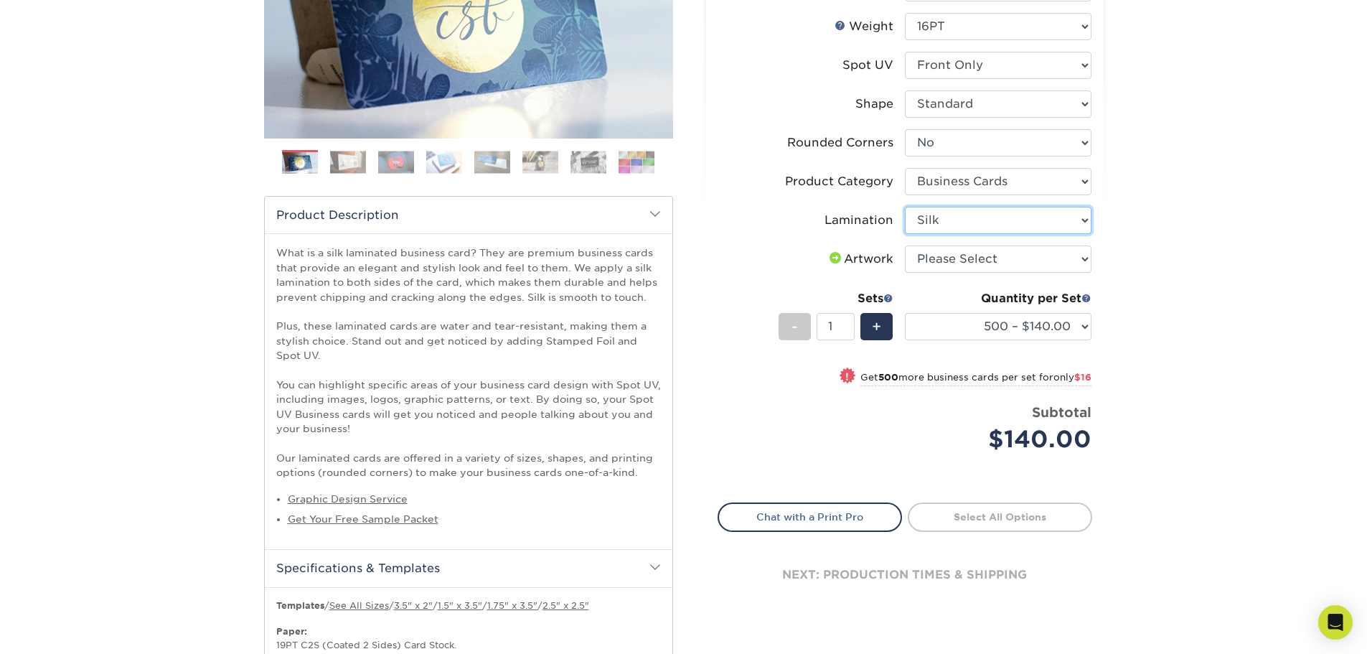
click at [905, 207] on select "Please Select Silk" at bounding box center [998, 220] width 187 height 27
click at [962, 258] on select "Please Select I will upload files I need a design - $100" at bounding box center [998, 258] width 187 height 27
select select "upload"
click at [905, 245] on select "Please Select I will upload files I need a design - $100" at bounding box center [998, 258] width 187 height 27
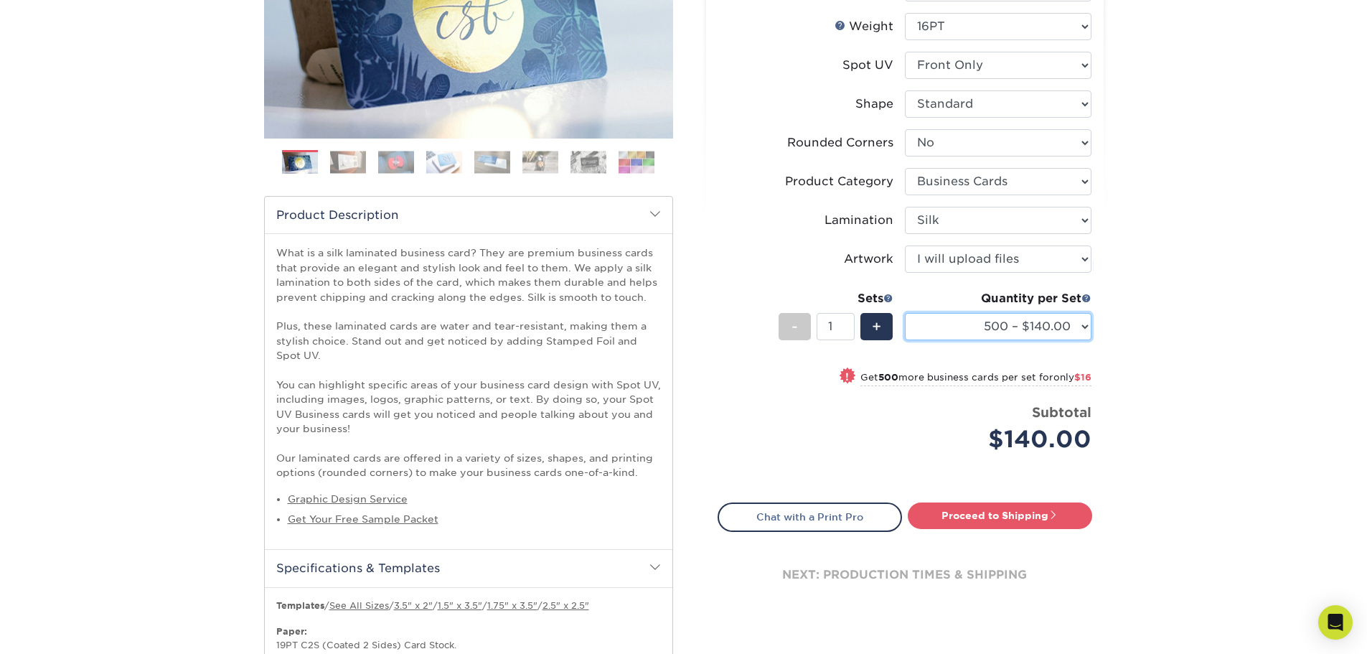
click at [989, 322] on select "500 – $140.00 1000 – $156.00 2500 – $383.00 5000 – $642.00 10000 – $1156.00" at bounding box center [998, 326] width 187 height 27
click at [905, 313] on select "500 – $140.00 1000 – $156.00 2500 – $383.00 5000 – $642.00 10000 – $1156.00" at bounding box center [998, 326] width 187 height 27
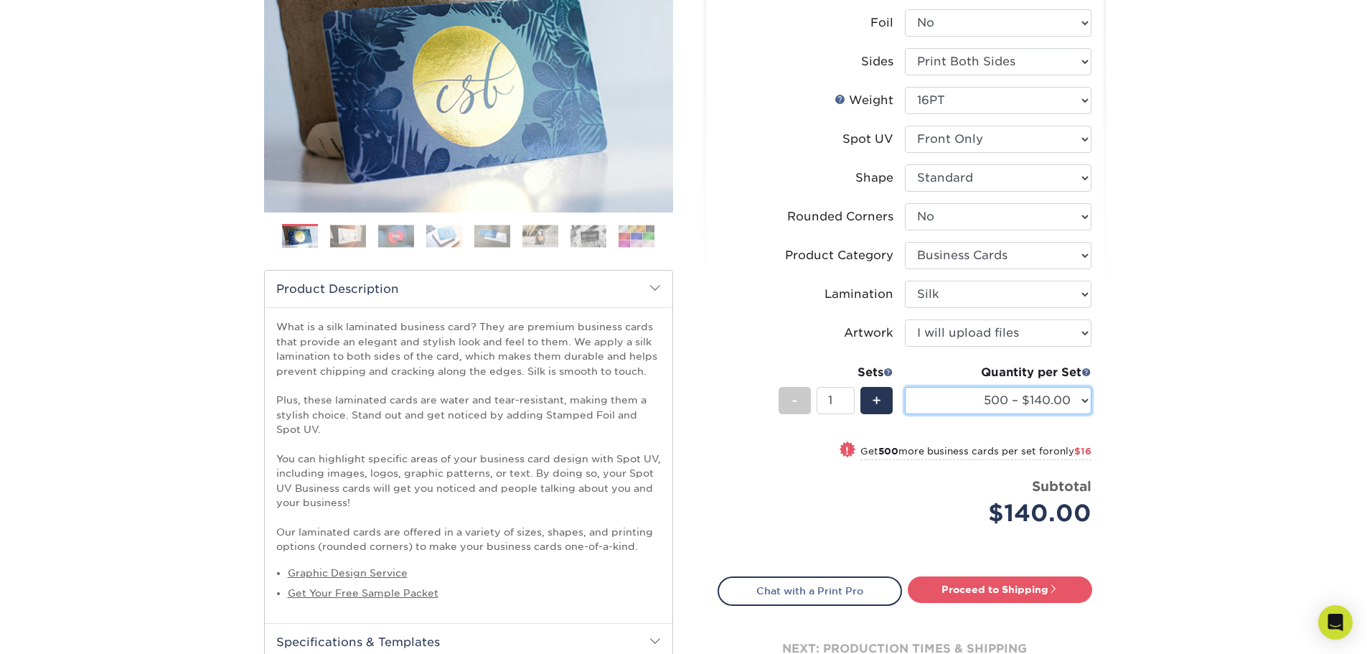
scroll to position [215, 0]
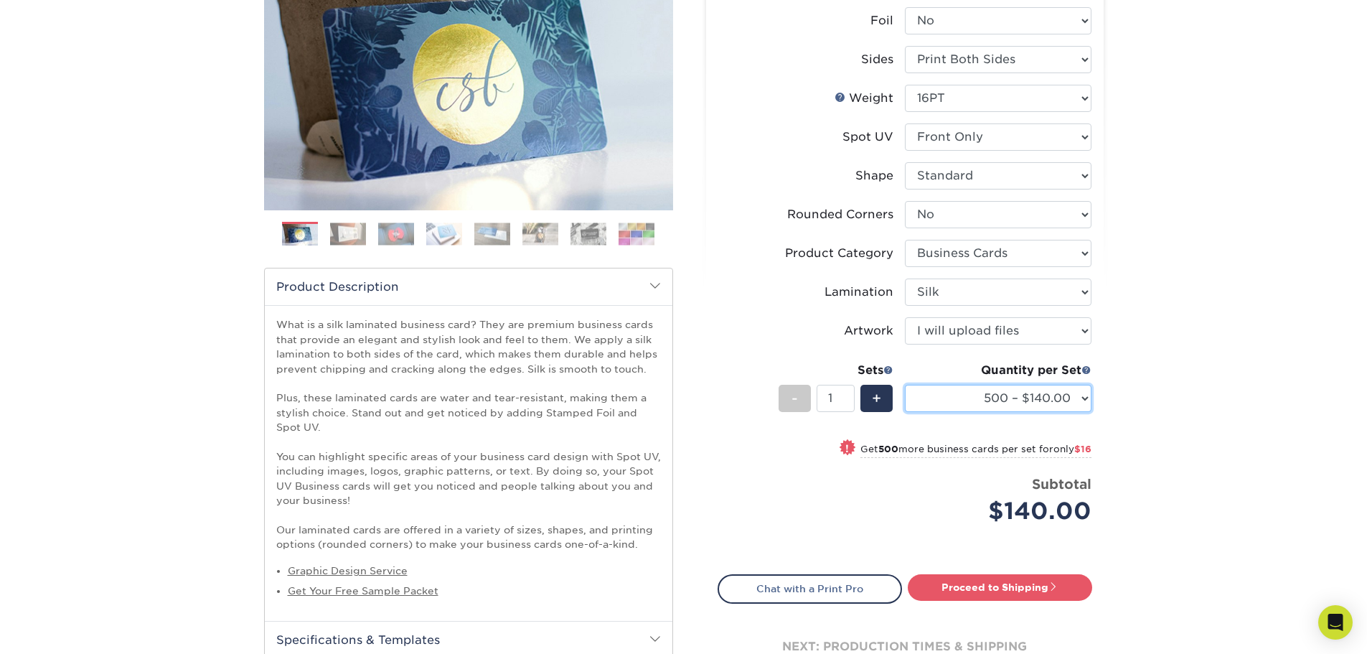
click at [1084, 408] on select "500 – $140.00 1000 – $156.00 2500 – $383.00 5000 – $642.00 10000 – $1156.00" at bounding box center [998, 398] width 187 height 27
click at [1084, 397] on select "500 – $140.00 1000 – $156.00 2500 – $383.00 5000 – $642.00 10000 – $1156.00" at bounding box center [998, 398] width 187 height 27
click at [779, 397] on div "-" at bounding box center [795, 398] width 32 height 27
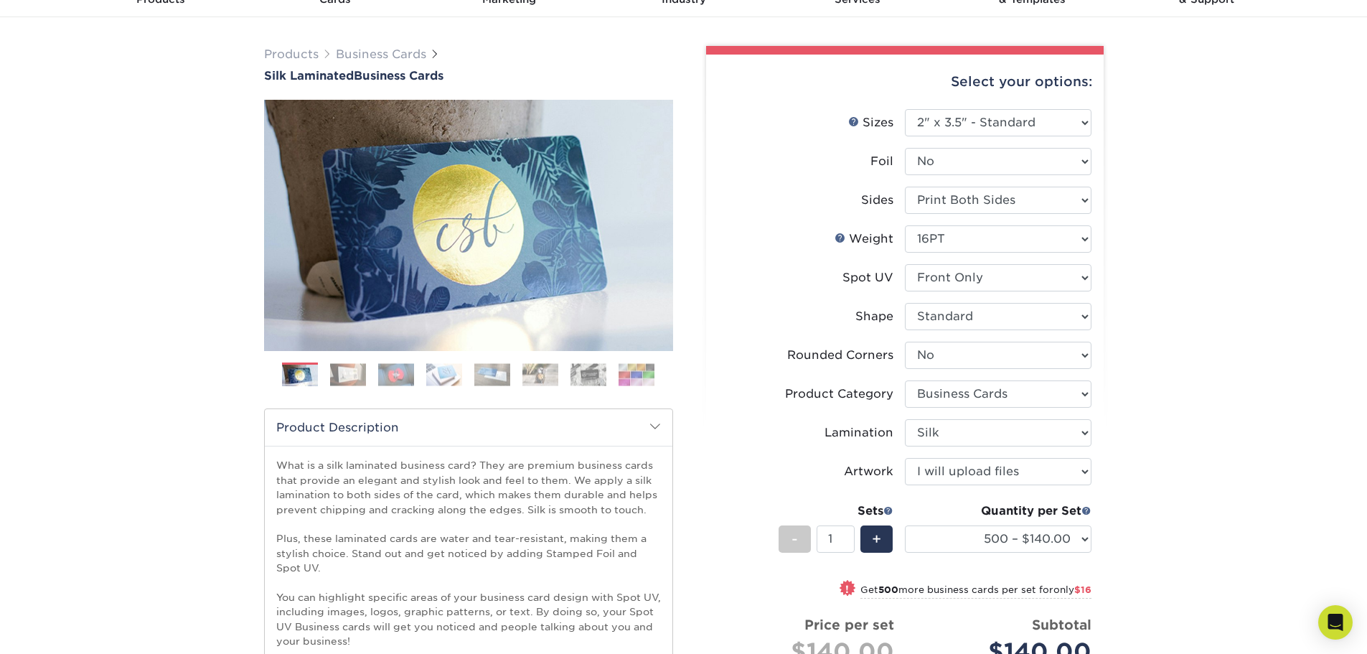
scroll to position [72, 0]
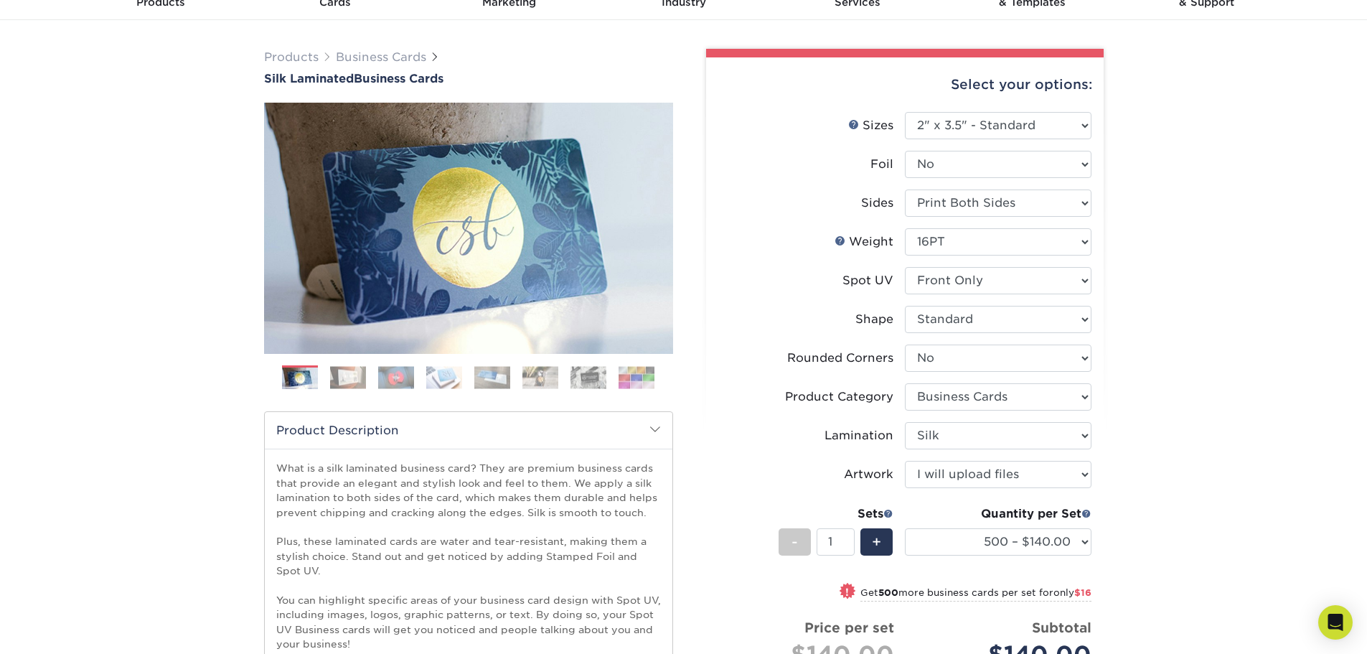
click at [639, 379] on img at bounding box center [637, 377] width 36 height 22
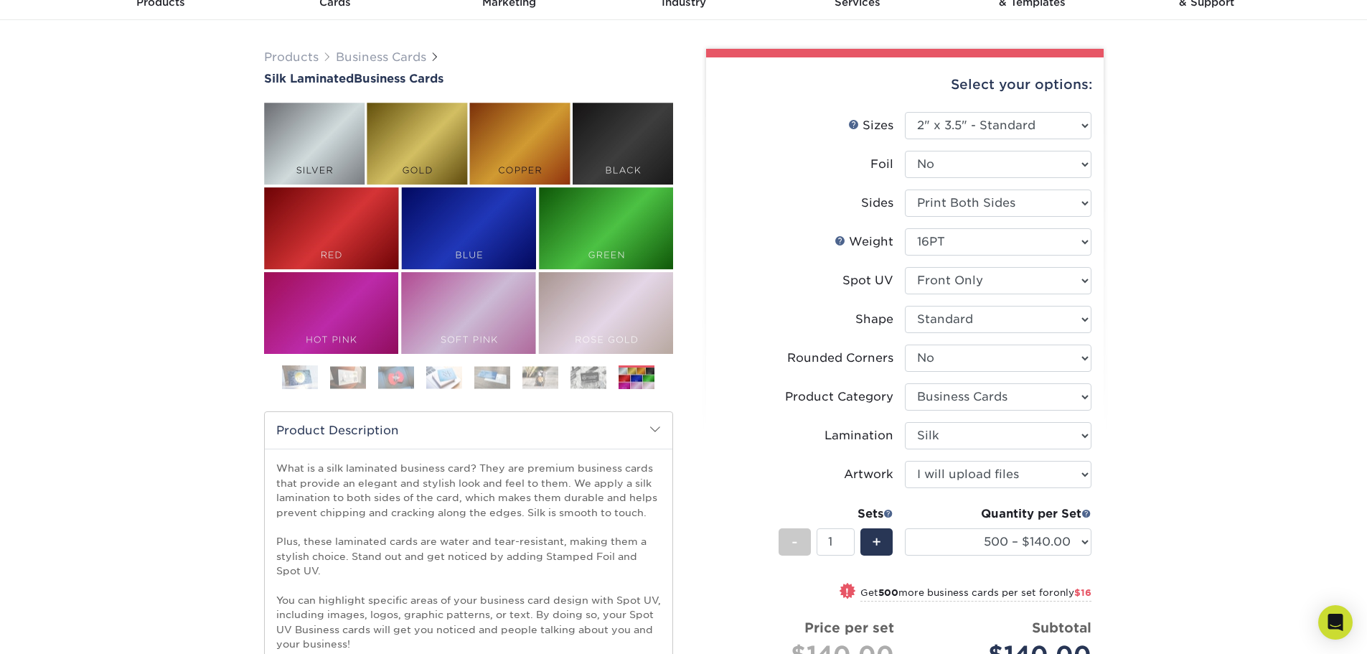
click at [585, 380] on img at bounding box center [589, 377] width 36 height 22
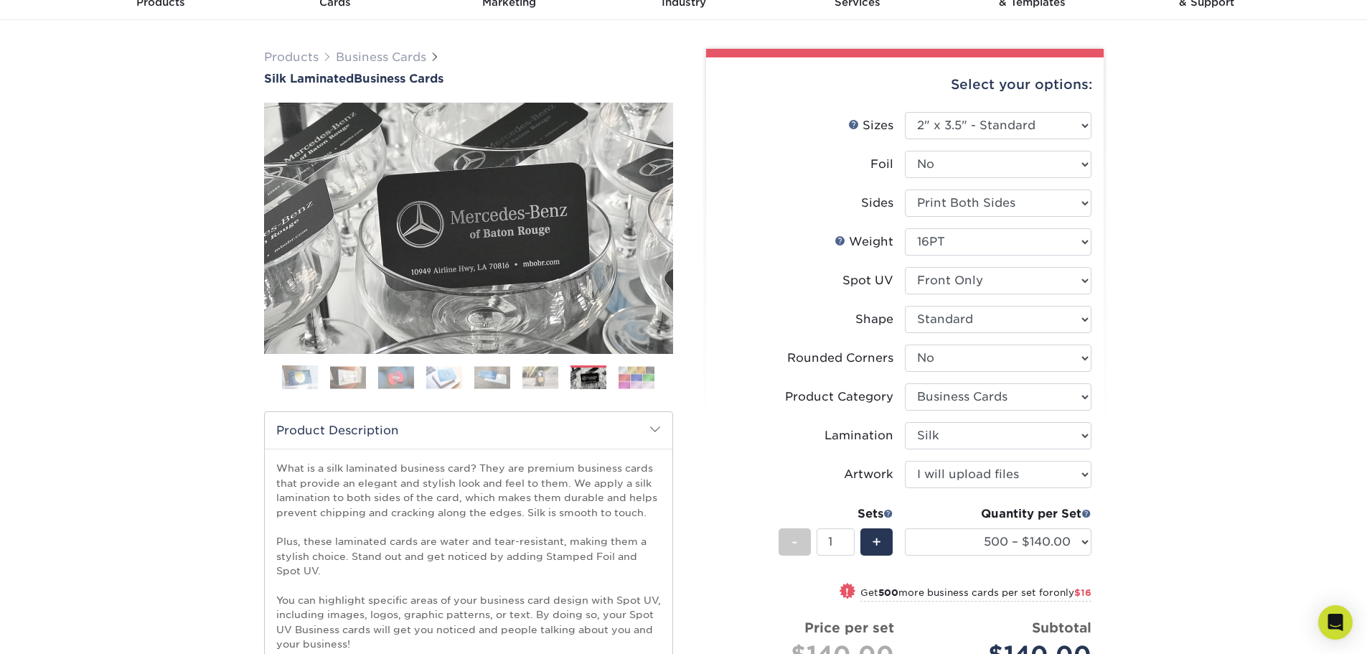
click at [530, 375] on img at bounding box center [540, 377] width 36 height 22
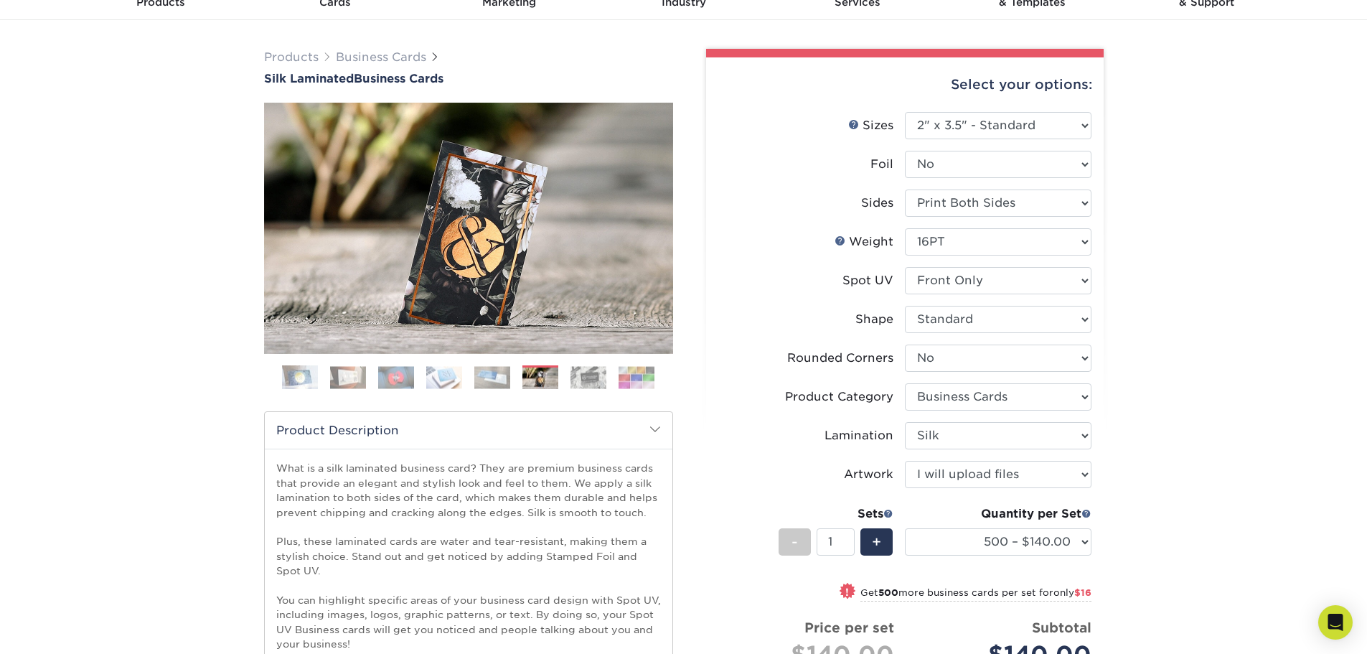
click at [474, 382] on ol at bounding box center [468, 382] width 409 height 34
click at [397, 385] on img at bounding box center [396, 377] width 36 height 22
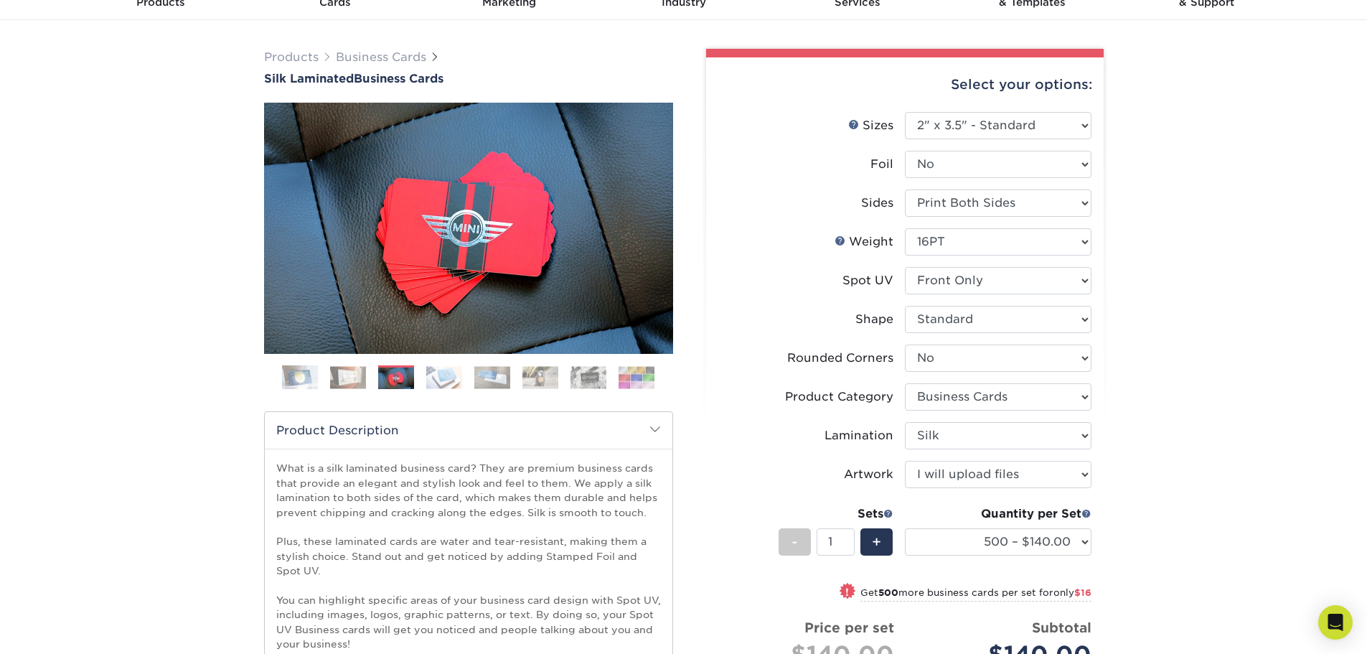
click at [344, 383] on img at bounding box center [348, 377] width 36 height 22
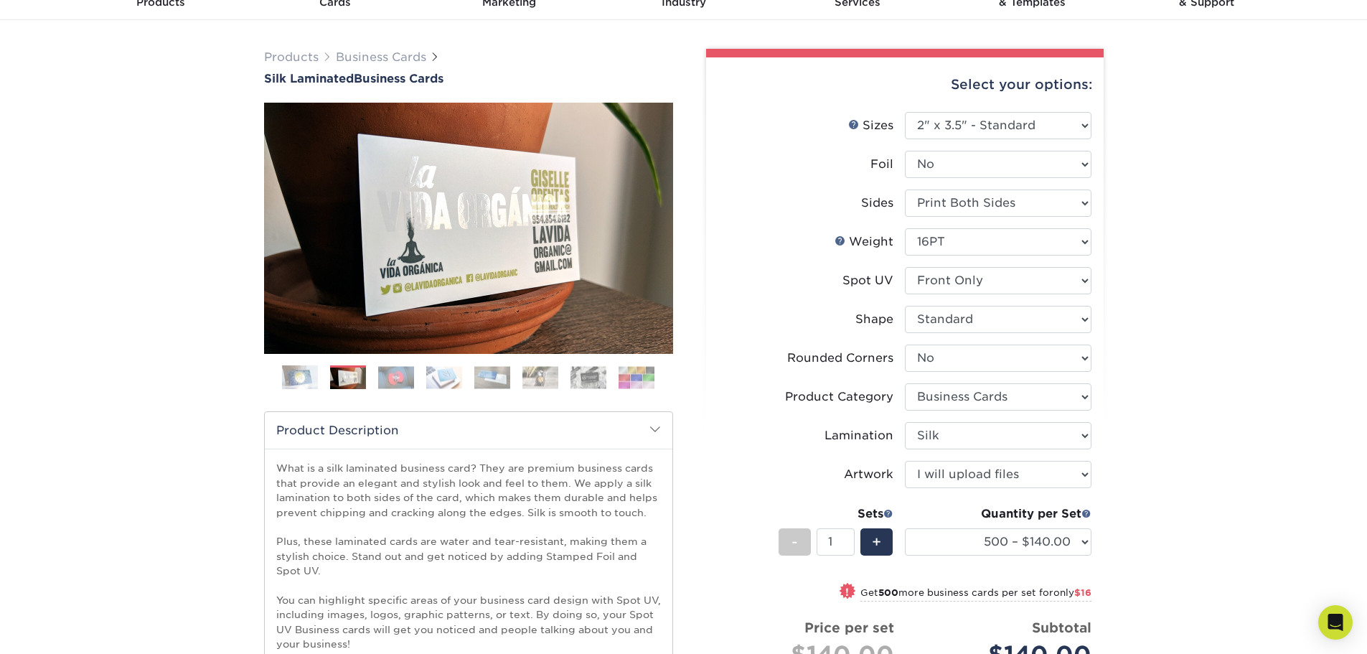
click at [294, 390] on ol at bounding box center [468, 382] width 409 height 34
click at [295, 382] on img at bounding box center [300, 378] width 36 height 36
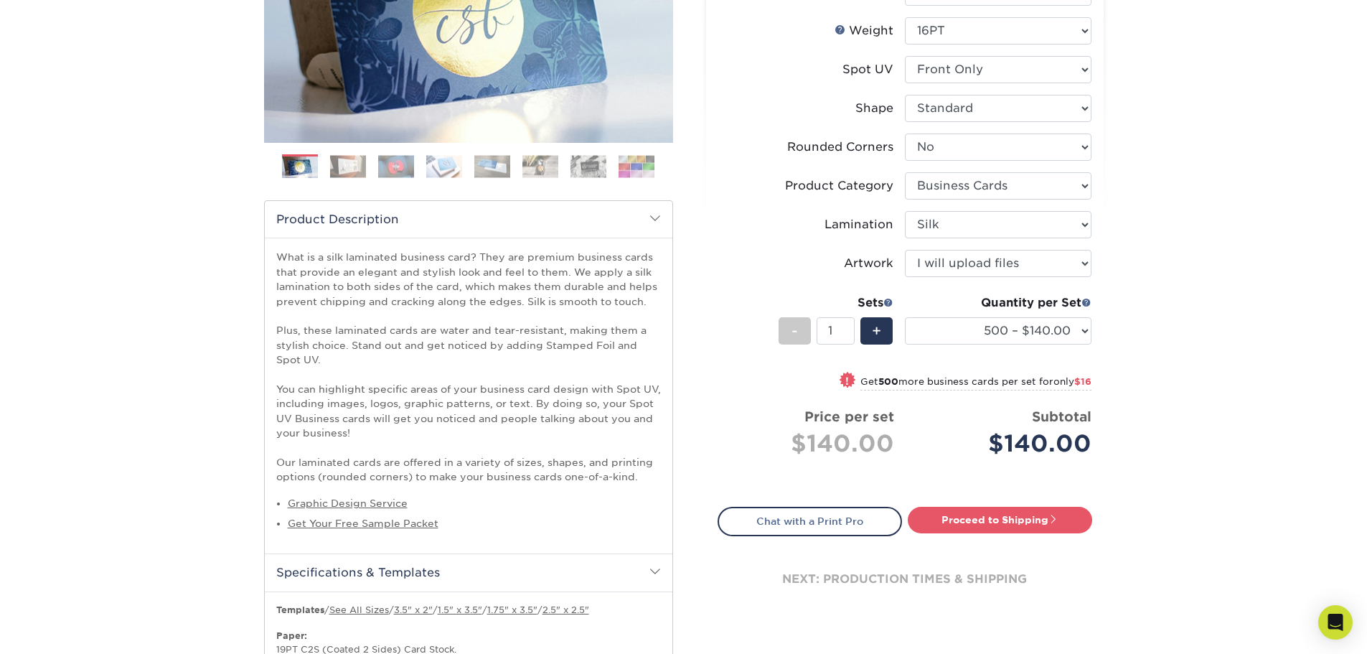
scroll to position [287, 0]
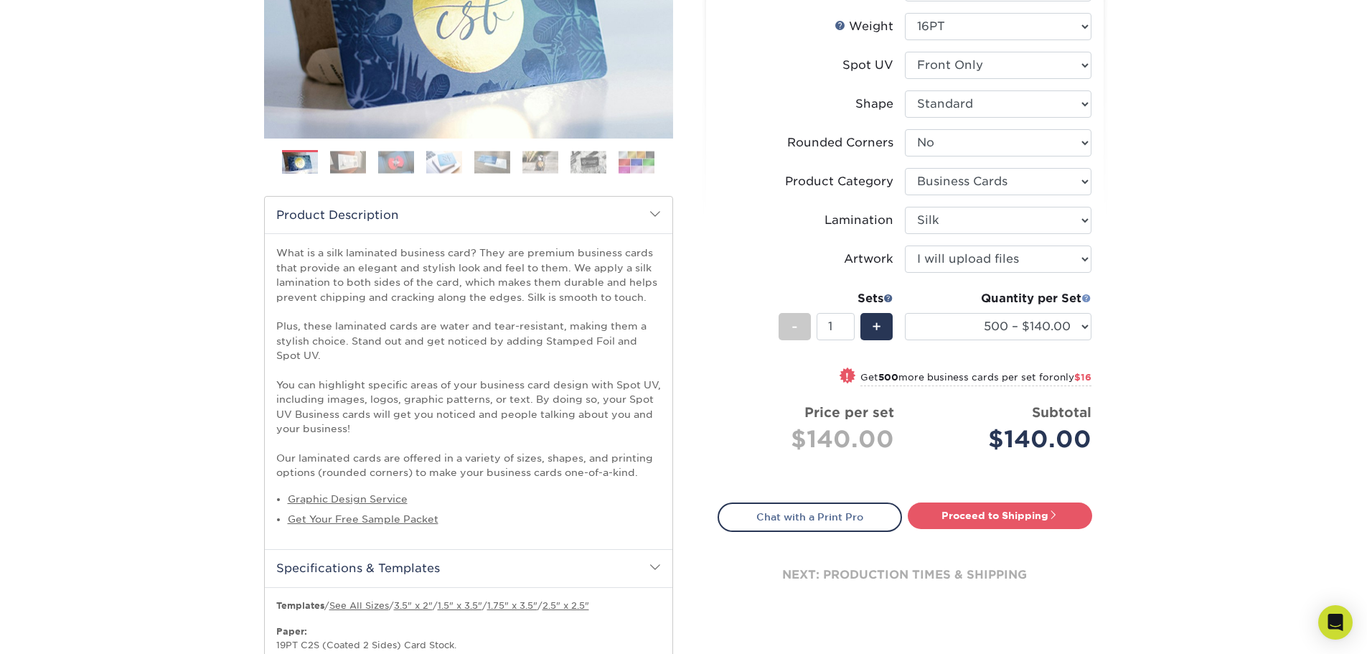
click at [1087, 295] on span at bounding box center [1087, 298] width 10 height 10
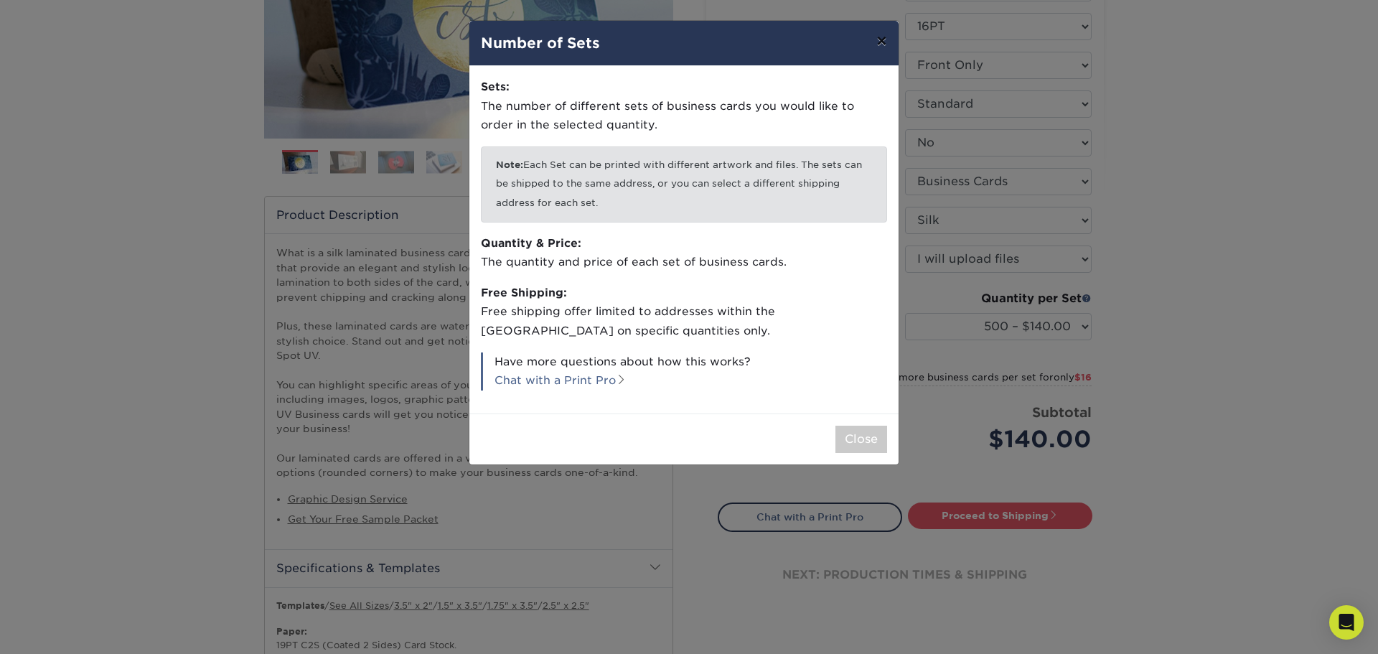
click at [885, 44] on button "×" at bounding box center [881, 41] width 33 height 40
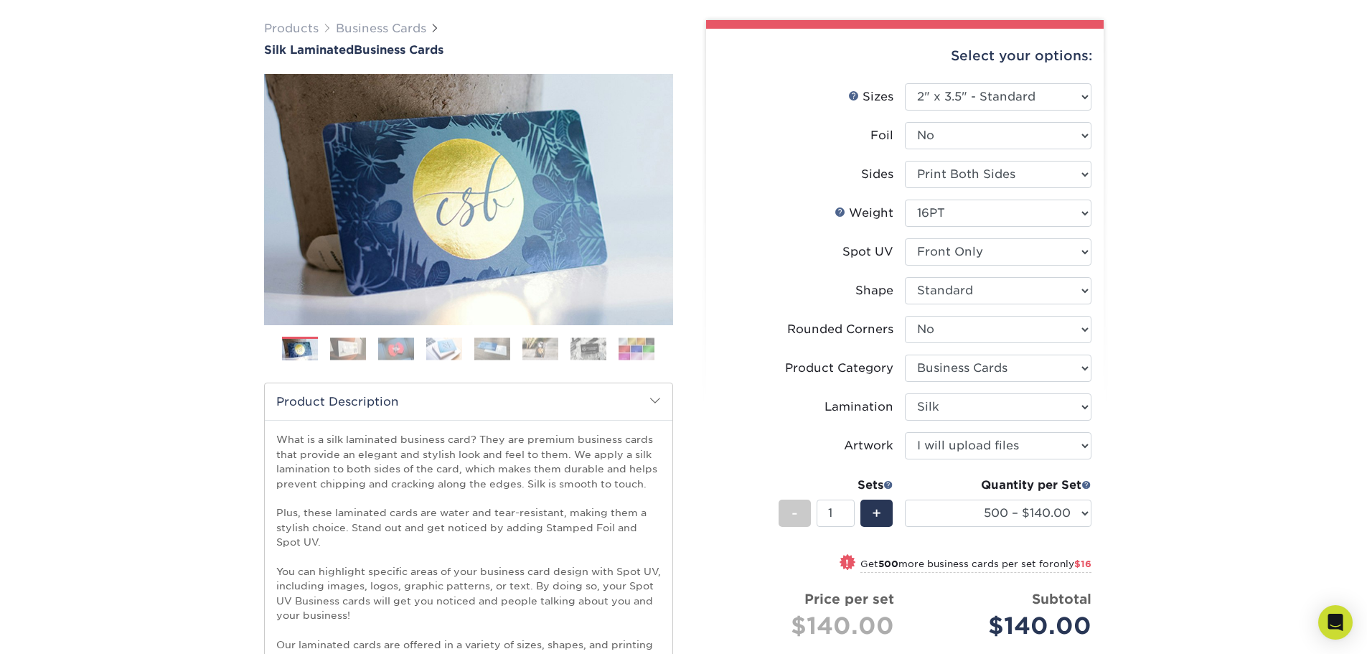
scroll to position [0, 0]
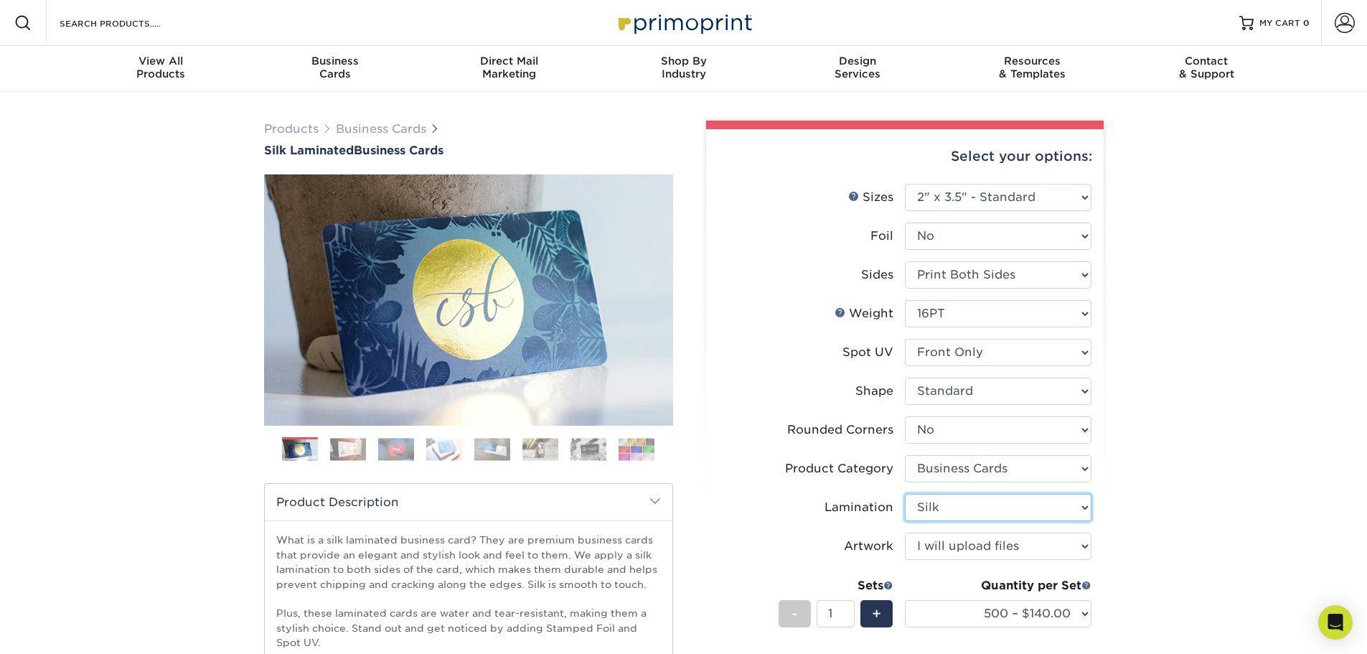
click at [950, 506] on select "Please Select Silk" at bounding box center [998, 507] width 187 height 27
click at [950, 513] on select "Please Select Silk" at bounding box center [998, 507] width 187 height 27
